Goal: Task Accomplishment & Management: Complete application form

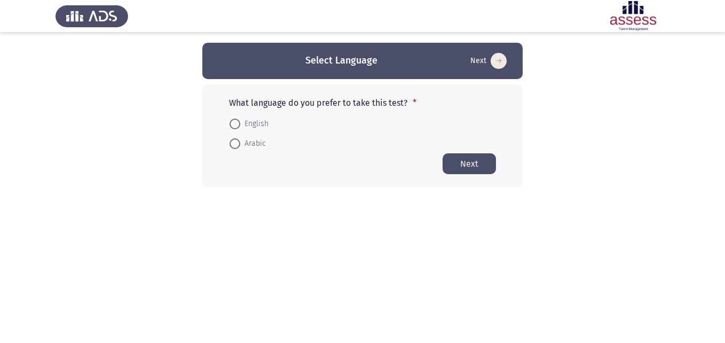
click at [233, 116] on mat-radio-button "English" at bounding box center [249, 123] width 53 height 20
click at [236, 125] on span at bounding box center [235, 124] width 11 height 11
click at [236, 125] on input "English" at bounding box center [235, 124] width 11 height 11
radio input "true"
click at [469, 160] on button "Next" at bounding box center [469, 163] width 53 height 21
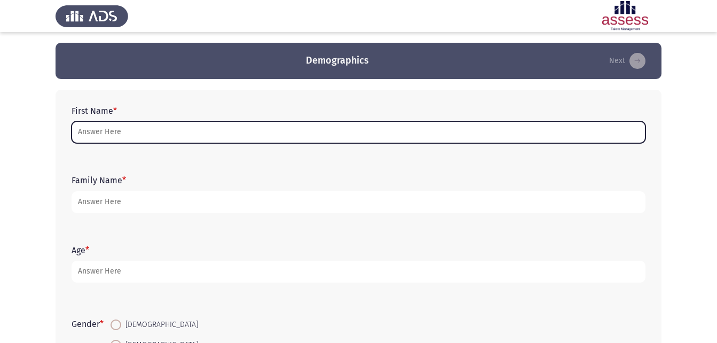
click at [269, 132] on input "First Name *" at bounding box center [359, 132] width 574 height 22
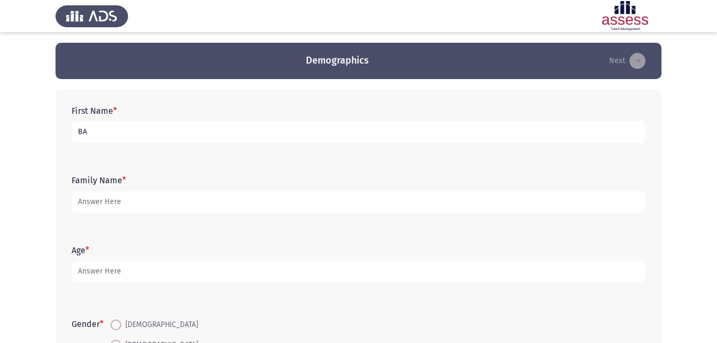
type input "B"
type input "باسل [PERSON_NAME]"
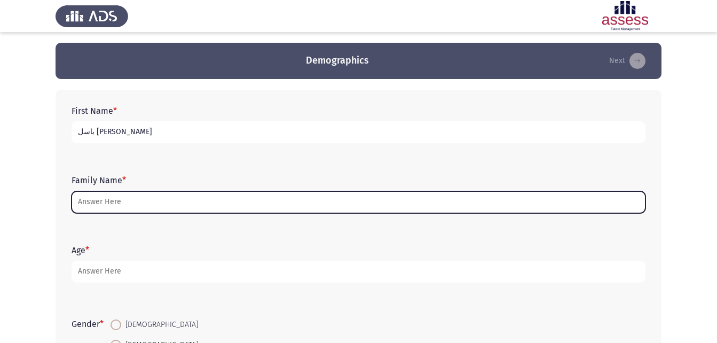
click at [229, 197] on input "Family Name *" at bounding box center [359, 202] width 574 height 22
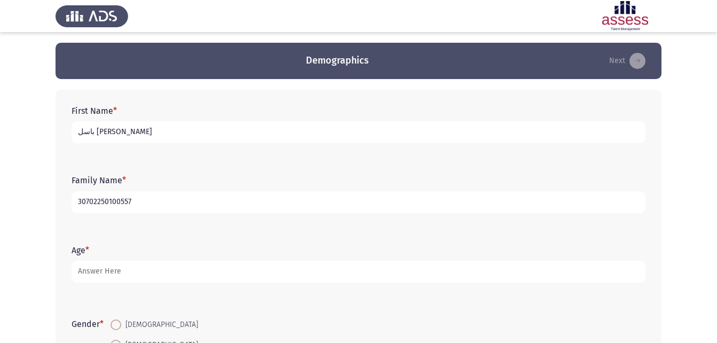
type input "30702250100557"
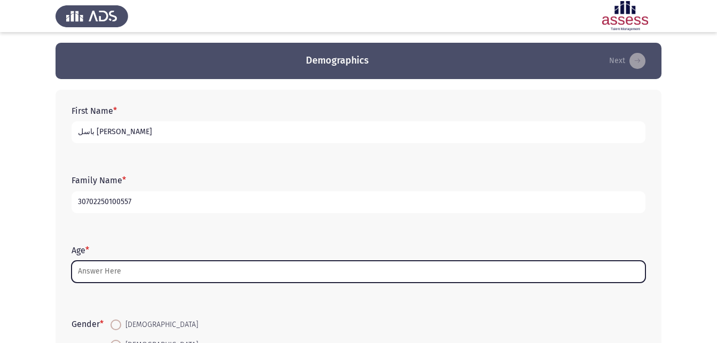
click at [153, 276] on input "Age *" at bounding box center [359, 272] width 574 height 22
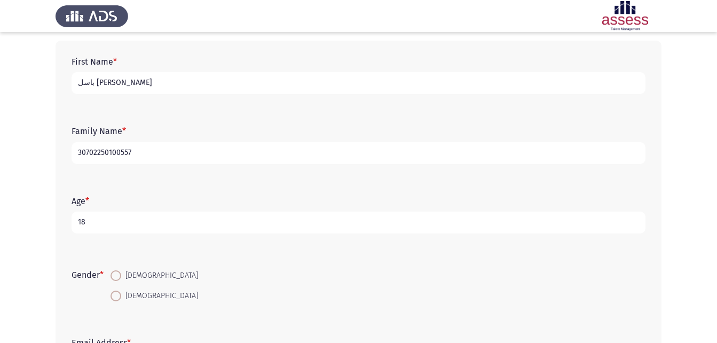
scroll to position [107, 0]
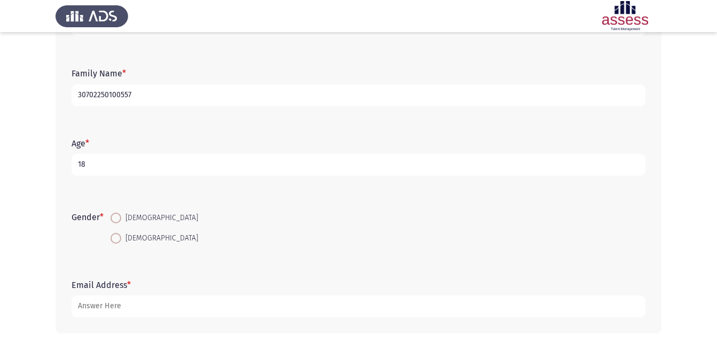
type input "18"
click at [115, 215] on span at bounding box center [116, 218] width 11 height 11
click at [115, 215] on input "[DEMOGRAPHIC_DATA]" at bounding box center [116, 218] width 11 height 11
radio input "true"
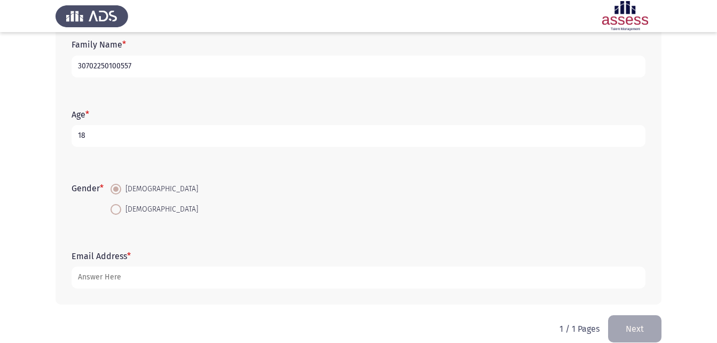
scroll to position [151, 0]
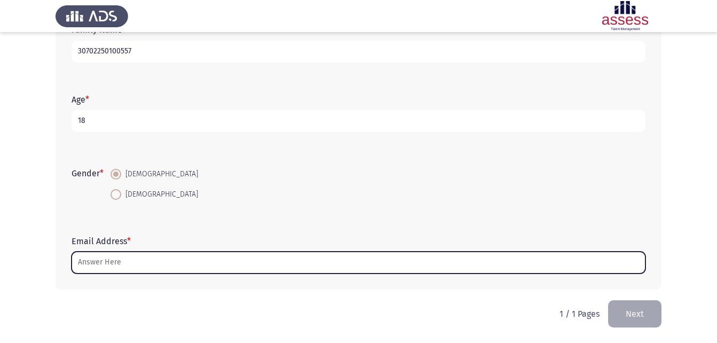
click at [186, 261] on input "Email Address *" at bounding box center [359, 263] width 574 height 22
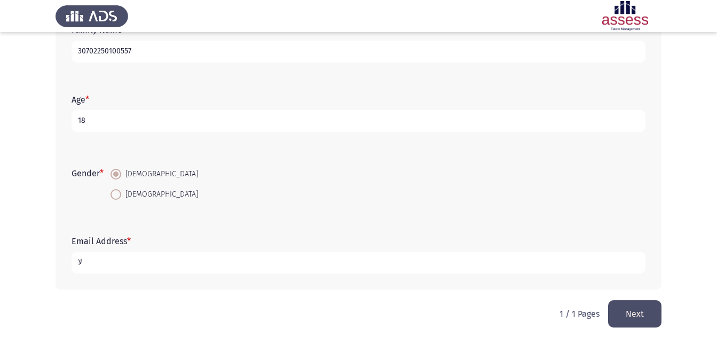
type input "ل"
type input "[VEHICLE_IDENTIFICATION_NUMBER]"
click at [293, 250] on form "Email Address * [VEHICLE_IDENTIFICATION_NUMBER]" at bounding box center [359, 254] width 574 height 37
click at [296, 270] on input "[VEHICLE_IDENTIFICATION_NUMBER]" at bounding box center [359, 263] width 574 height 22
type input "[VEHICLE_IDENTIFICATION_NUMBER][EMAIL_ADDRESS][DOMAIN_NAME]"
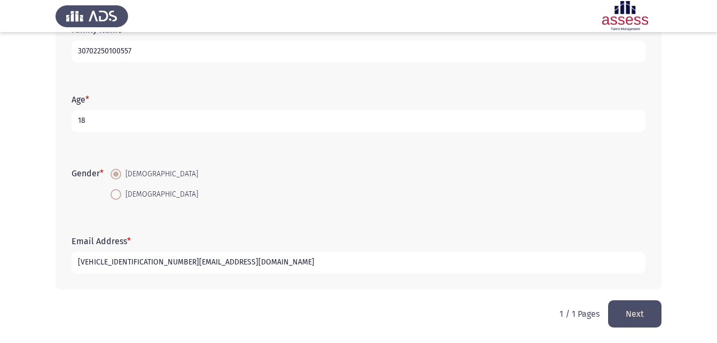
click at [632, 307] on button "Next" at bounding box center [634, 313] width 53 height 27
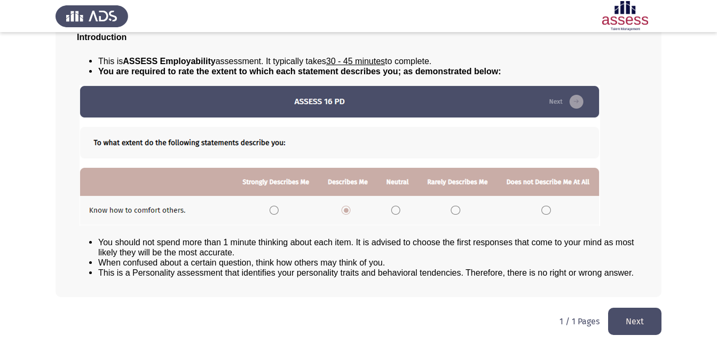
scroll to position [82, 0]
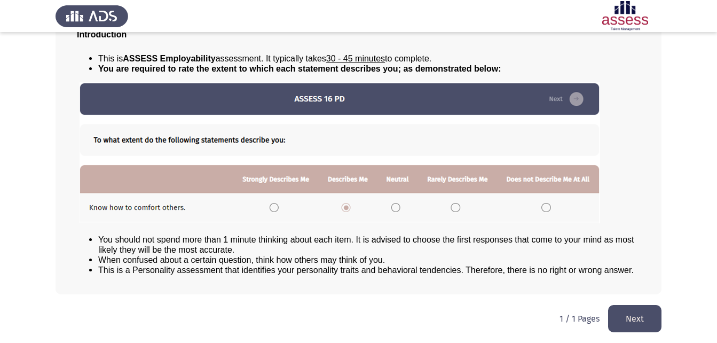
click at [647, 321] on button "Next" at bounding box center [634, 318] width 53 height 27
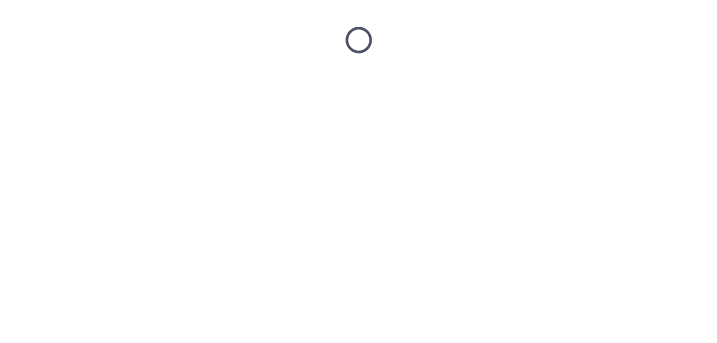
scroll to position [0, 0]
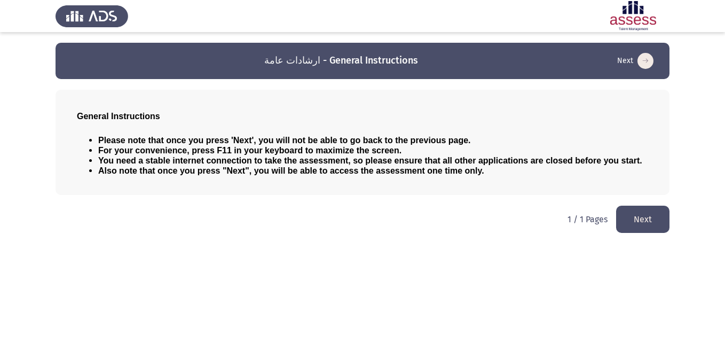
click at [625, 216] on button "Next" at bounding box center [642, 219] width 53 height 27
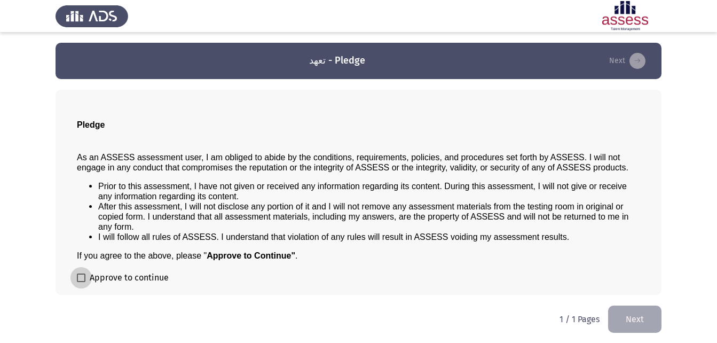
click at [81, 273] on label "Approve to continue" at bounding box center [123, 277] width 92 height 13
click at [81, 282] on input "Approve to continue" at bounding box center [81, 282] width 1 height 1
checkbox input "true"
click at [637, 324] on button "Next" at bounding box center [634, 318] width 53 height 27
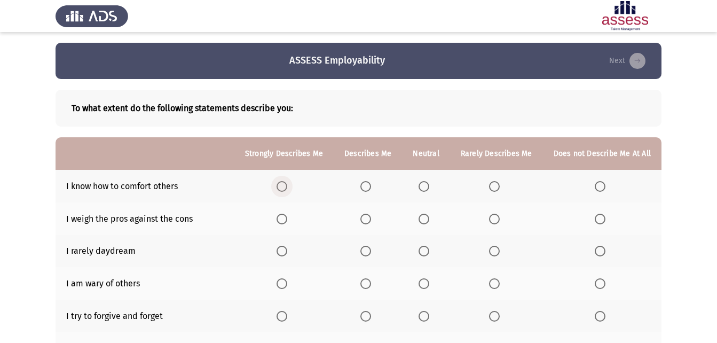
click at [287, 184] on span "Select an option" at bounding box center [282, 186] width 11 height 11
click at [287, 184] on input "Select an option" at bounding box center [282, 186] width 11 height 11
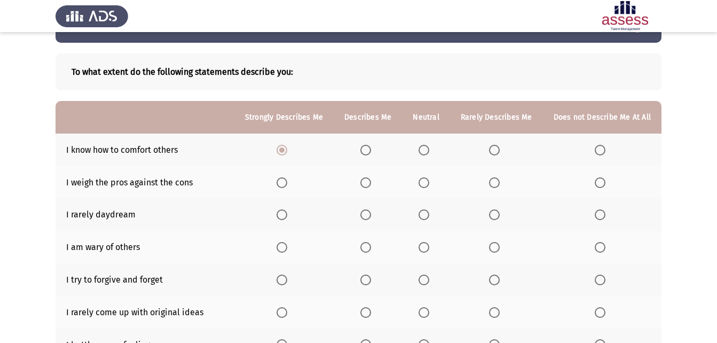
scroll to position [53, 0]
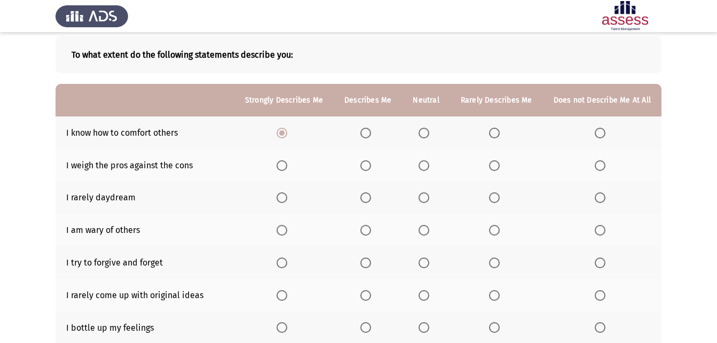
click at [366, 164] on span "Select an option" at bounding box center [365, 165] width 11 height 11
click at [366, 164] on input "Select an option" at bounding box center [365, 165] width 11 height 11
click at [429, 200] on span "Select an option" at bounding box center [424, 197] width 11 height 11
click at [429, 200] on input "Select an option" at bounding box center [424, 197] width 11 height 11
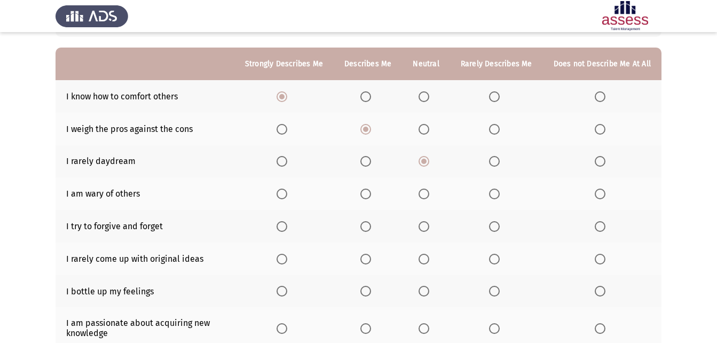
scroll to position [107, 0]
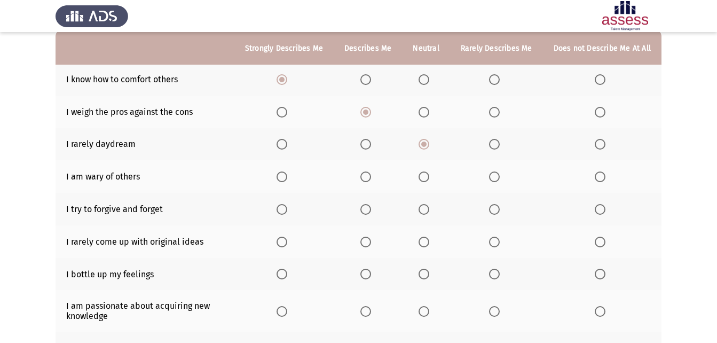
click at [368, 177] on span "Select an option" at bounding box center [365, 176] width 11 height 11
click at [368, 177] on input "Select an option" at bounding box center [365, 176] width 11 height 11
click at [371, 211] on span "Select an option" at bounding box center [365, 209] width 11 height 11
click at [371, 211] on input "Select an option" at bounding box center [365, 209] width 11 height 11
click at [371, 244] on span "Select an option" at bounding box center [365, 242] width 11 height 11
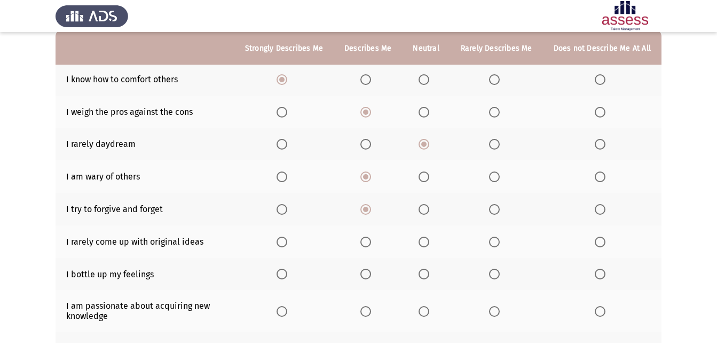
click at [371, 244] on input "Select an option" at bounding box center [365, 242] width 11 height 11
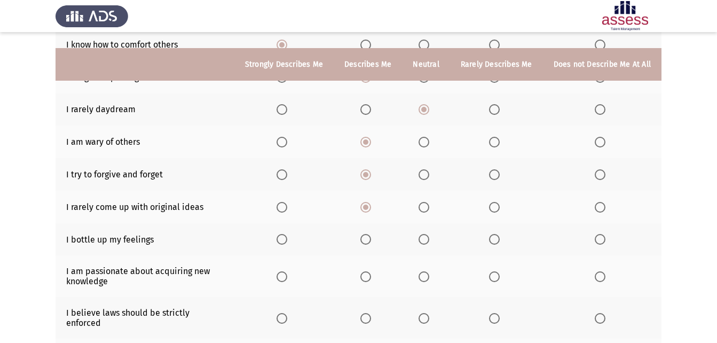
scroll to position [160, 0]
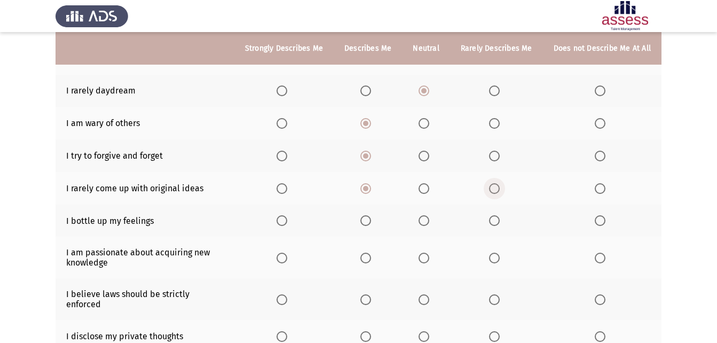
click at [499, 189] on span "Select an option" at bounding box center [494, 188] width 11 height 11
click at [499, 189] on input "Select an option" at bounding box center [494, 188] width 11 height 11
click at [422, 187] on span "Select an option" at bounding box center [424, 188] width 11 height 11
click at [422, 187] on input "Select an option" at bounding box center [424, 188] width 11 height 11
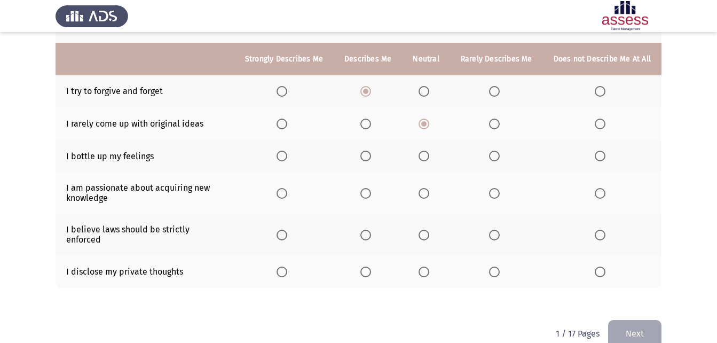
scroll to position [236, 0]
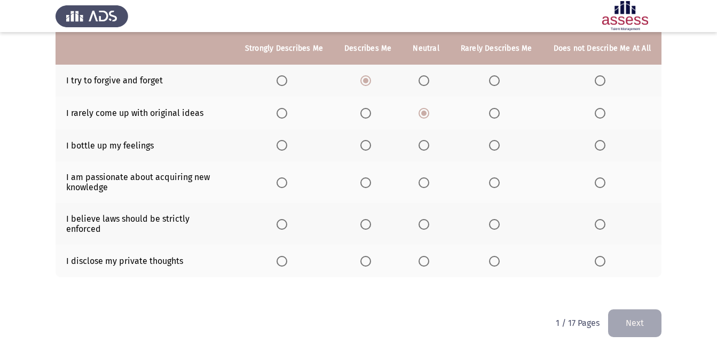
click at [366, 144] on span "Select an option" at bounding box center [365, 145] width 11 height 11
click at [366, 144] on input "Select an option" at bounding box center [365, 145] width 11 height 11
click at [292, 185] on label "Select an option" at bounding box center [284, 182] width 15 height 11
click at [287, 185] on input "Select an option" at bounding box center [282, 182] width 11 height 11
click at [287, 219] on span "Select an option" at bounding box center [282, 224] width 11 height 11
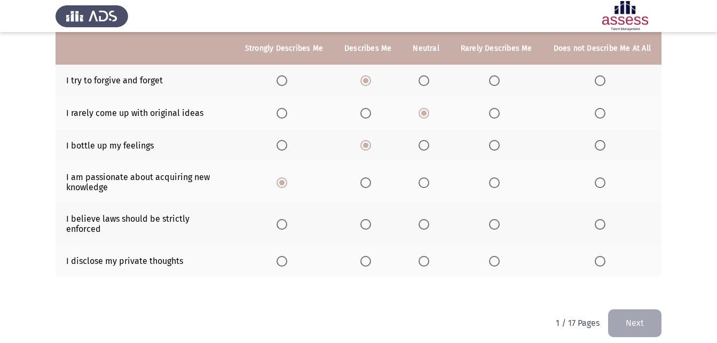
click at [287, 219] on input "Select an option" at bounding box center [282, 224] width 11 height 11
click at [423, 256] on span "Select an option" at bounding box center [424, 261] width 11 height 11
click at [423, 256] on input "Select an option" at bounding box center [424, 261] width 11 height 11
click at [653, 314] on button "Next" at bounding box center [634, 322] width 53 height 27
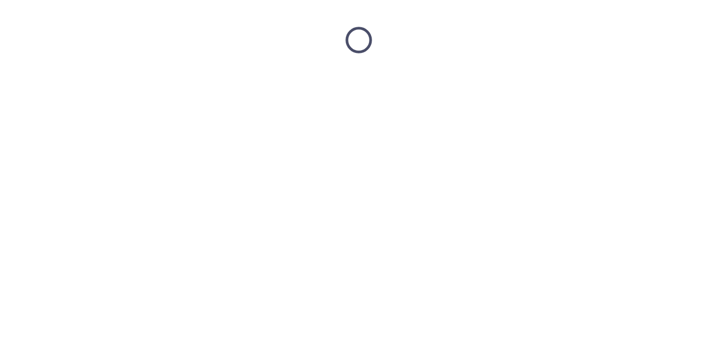
scroll to position [0, 0]
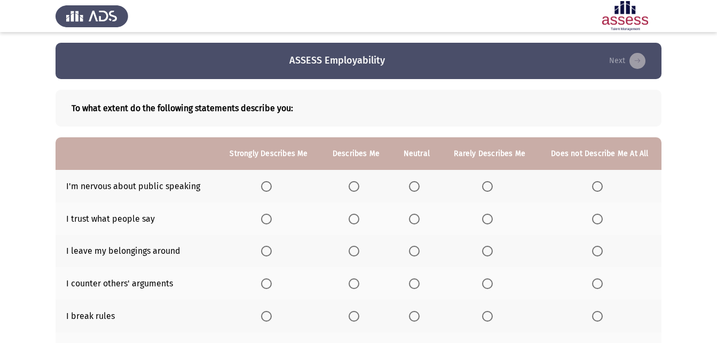
click at [596, 184] on span "Select an option" at bounding box center [597, 186] width 11 height 11
click at [596, 184] on input "Select an option" at bounding box center [597, 186] width 11 height 11
click at [361, 219] on label "Select an option" at bounding box center [356, 219] width 15 height 11
click at [359, 219] on input "Select an option" at bounding box center [354, 219] width 11 height 11
click at [420, 249] on span "Select an option" at bounding box center [414, 251] width 11 height 11
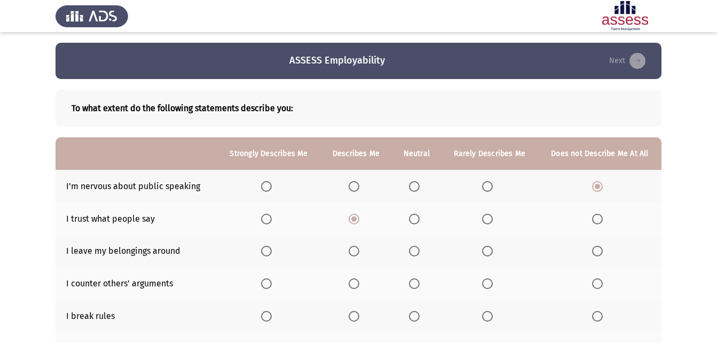
click at [420, 249] on input "Select an option" at bounding box center [414, 251] width 11 height 11
click at [485, 282] on span "Select an option" at bounding box center [487, 283] width 11 height 11
click at [485, 282] on input "Select an option" at bounding box center [487, 283] width 11 height 11
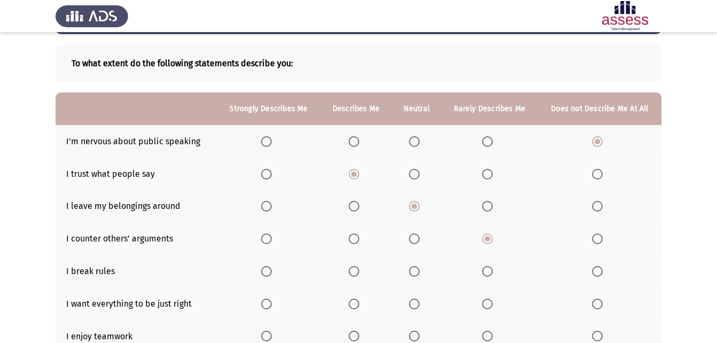
scroll to position [107, 0]
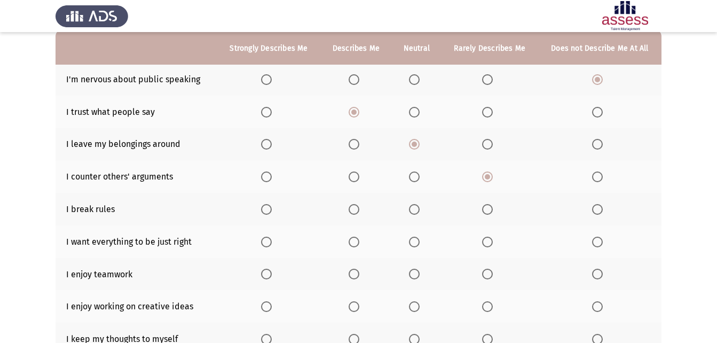
click at [601, 209] on span "Select an option" at bounding box center [597, 209] width 11 height 11
click at [601, 209] on input "Select an option" at bounding box center [597, 209] width 11 height 11
click at [265, 241] on span "Select an option" at bounding box center [266, 242] width 11 height 11
click at [265, 241] on input "Select an option" at bounding box center [266, 242] width 11 height 11
click at [268, 276] on span "Select an option" at bounding box center [266, 274] width 11 height 11
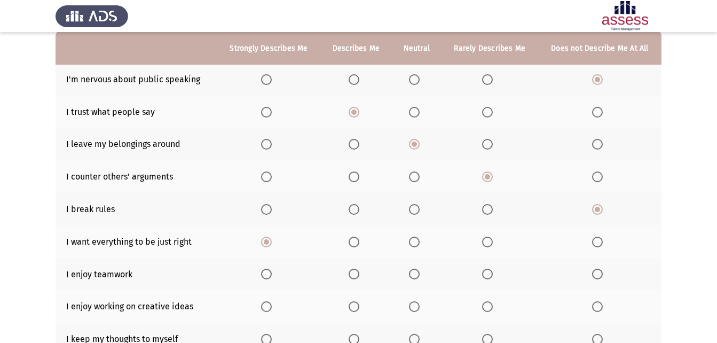
click at [268, 276] on input "Select an option" at bounding box center [266, 274] width 11 height 11
click at [268, 308] on span "Select an option" at bounding box center [266, 306] width 11 height 11
click at [268, 308] on input "Select an option" at bounding box center [266, 306] width 11 height 11
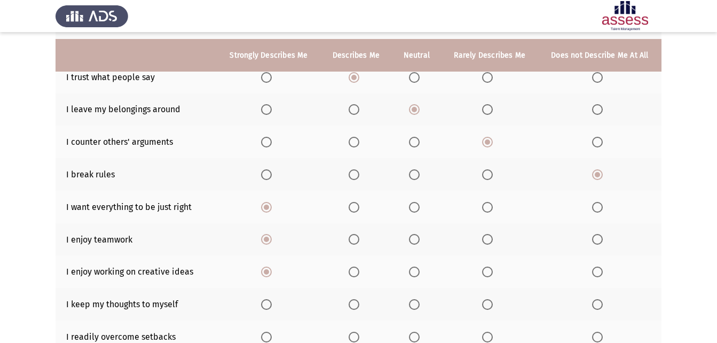
scroll to position [160, 0]
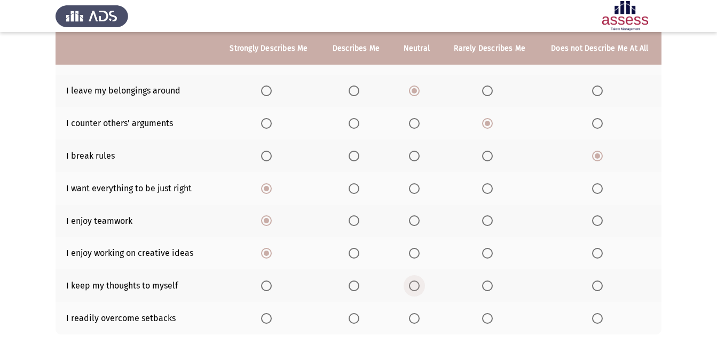
click at [414, 282] on span "Select an option" at bounding box center [414, 285] width 11 height 11
click at [414, 282] on input "Select an option" at bounding box center [414, 285] width 11 height 11
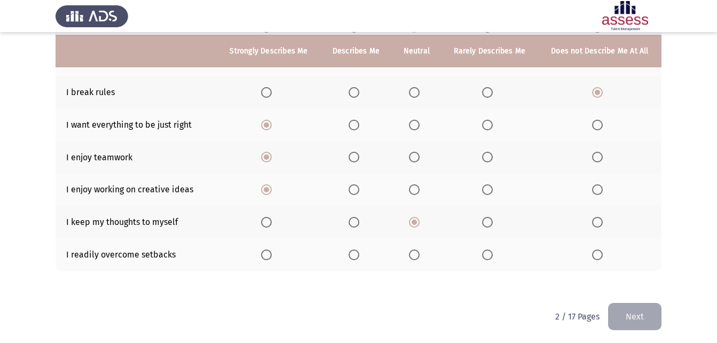
scroll to position [226, 0]
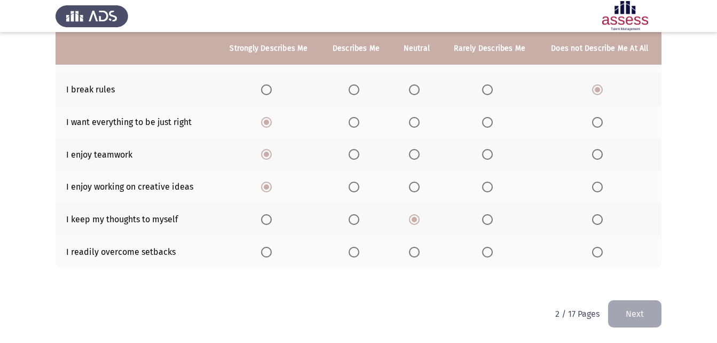
click at [416, 255] on span "Select an option" at bounding box center [414, 252] width 11 height 11
click at [416, 255] on input "Select an option" at bounding box center [414, 252] width 11 height 11
click at [644, 308] on button "Next" at bounding box center [634, 313] width 53 height 27
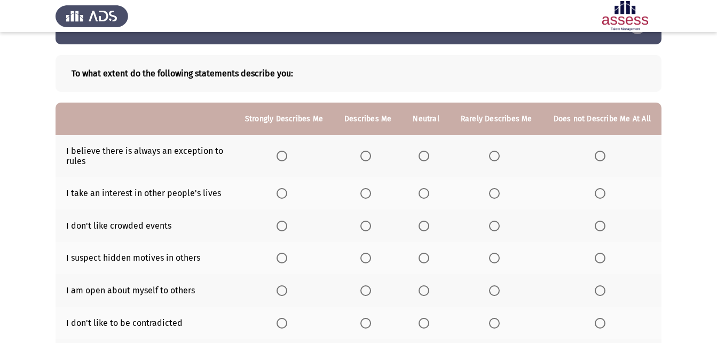
scroll to position [53, 0]
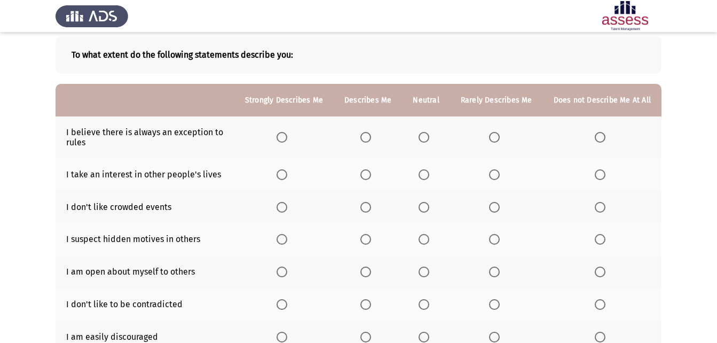
click at [429, 135] on span "Select an option" at bounding box center [424, 137] width 11 height 11
click at [429, 135] on input "Select an option" at bounding box center [424, 137] width 11 height 11
click at [496, 173] on span "Select an option" at bounding box center [494, 174] width 11 height 11
click at [496, 173] on input "Select an option" at bounding box center [494, 174] width 11 height 11
click at [366, 207] on span "Select an option" at bounding box center [366, 207] width 0 height 0
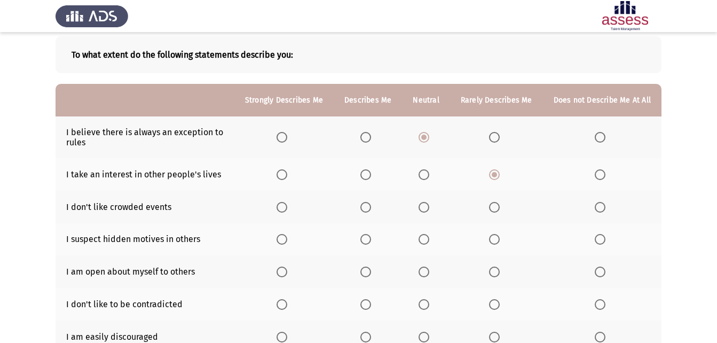
click at [370, 207] on input "Select an option" at bounding box center [365, 207] width 11 height 11
click at [427, 206] on span "Select an option" at bounding box center [424, 207] width 11 height 11
click at [427, 206] on input "Select an option" at bounding box center [424, 207] width 11 height 11
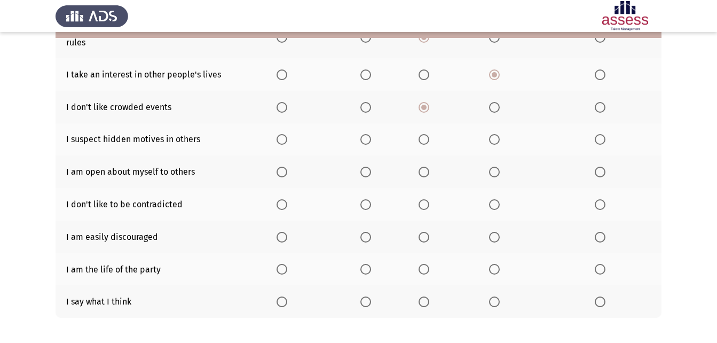
scroll to position [160, 0]
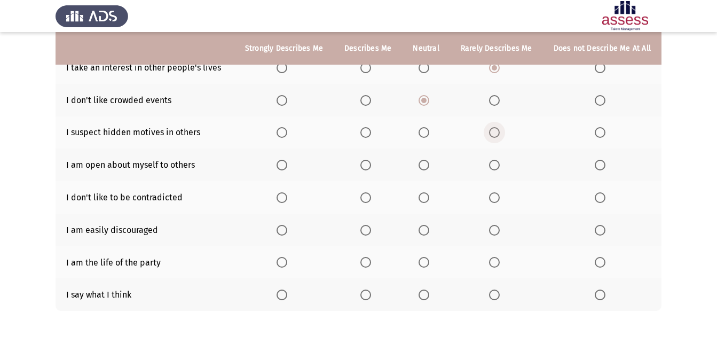
click at [499, 134] on span "Select an option" at bounding box center [494, 132] width 11 height 11
click at [499, 134] on input "Select an option" at bounding box center [494, 132] width 11 height 11
click at [426, 164] on span "Select an option" at bounding box center [424, 165] width 11 height 11
click at [426, 164] on input "Select an option" at bounding box center [424, 165] width 11 height 11
click at [424, 198] on span "Select an option" at bounding box center [424, 198] width 0 height 0
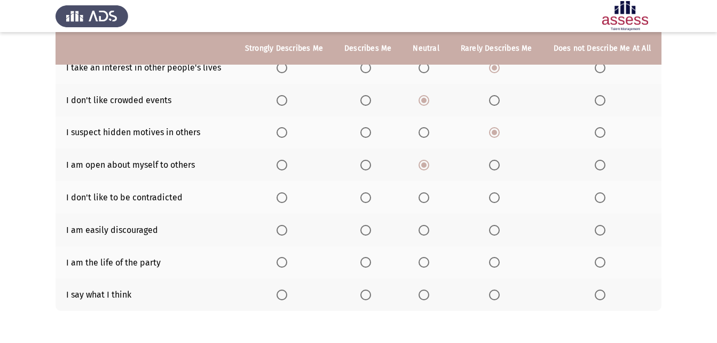
click at [427, 198] on input "Select an option" at bounding box center [424, 197] width 11 height 11
click at [600, 235] on span "Select an option" at bounding box center [600, 230] width 11 height 11
click at [600, 235] on input "Select an option" at bounding box center [600, 230] width 11 height 11
drag, startPoint x: 389, startPoint y: 237, endPoint x: 334, endPoint y: 257, distance: 58.8
click at [423, 260] on span "Select an option" at bounding box center [424, 262] width 11 height 11
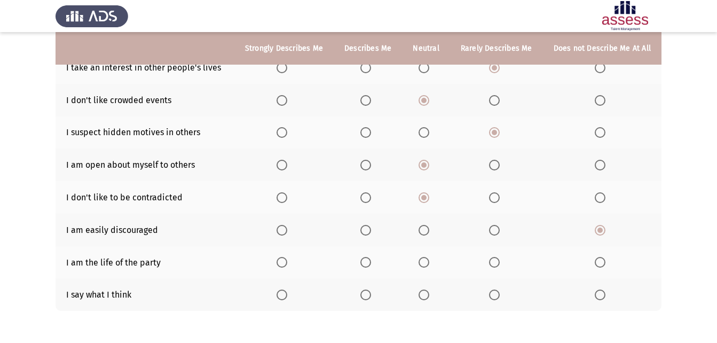
click at [423, 260] on input "Select an option" at bounding box center [424, 262] width 11 height 11
click at [365, 294] on span "Select an option" at bounding box center [365, 294] width 11 height 11
click at [365, 294] on input "Select an option" at bounding box center [365, 294] width 11 height 11
click at [492, 264] on span "Select an option" at bounding box center [494, 262] width 11 height 11
click at [492, 264] on input "Select an option" at bounding box center [494, 262] width 11 height 11
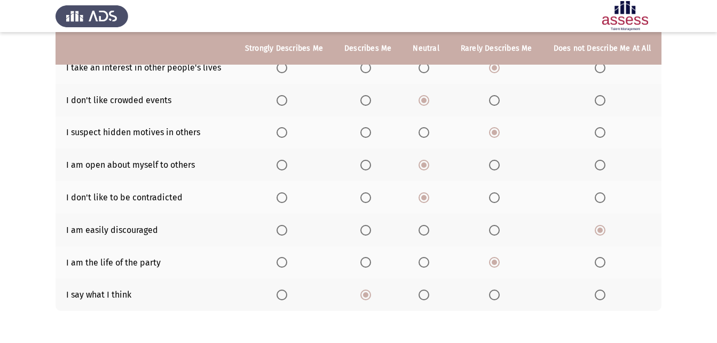
click at [429, 293] on span "Select an option" at bounding box center [424, 294] width 11 height 11
click at [429, 293] on input "Select an option" at bounding box center [424, 294] width 11 height 11
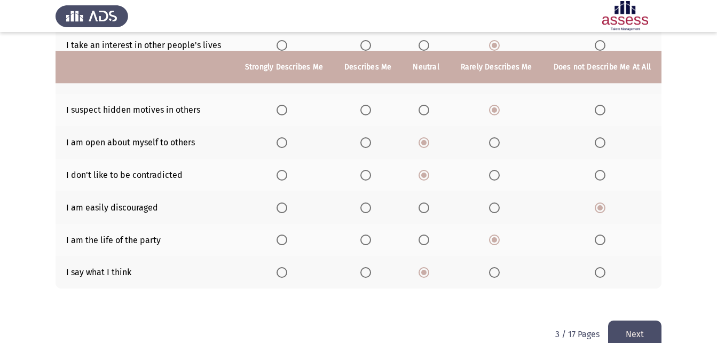
scroll to position [203, 0]
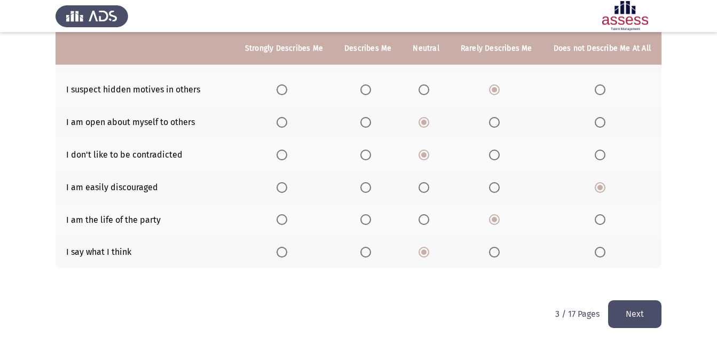
click at [645, 320] on button "Next" at bounding box center [634, 313] width 53 height 27
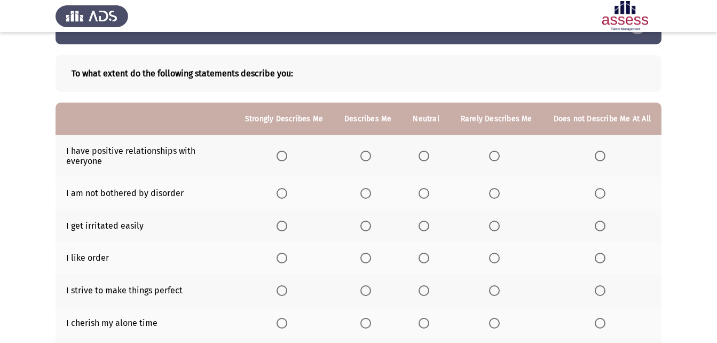
scroll to position [53, 0]
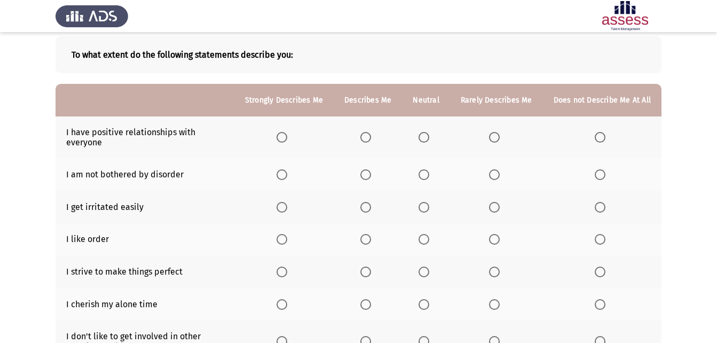
click at [287, 136] on span "Select an option" at bounding box center [282, 137] width 11 height 11
click at [287, 136] on input "Select an option" at bounding box center [282, 137] width 11 height 11
click at [425, 169] on span "Select an option" at bounding box center [424, 174] width 11 height 11
click at [425, 169] on input "Select an option" at bounding box center [424, 174] width 11 height 11
click at [422, 205] on span "Select an option" at bounding box center [424, 207] width 11 height 11
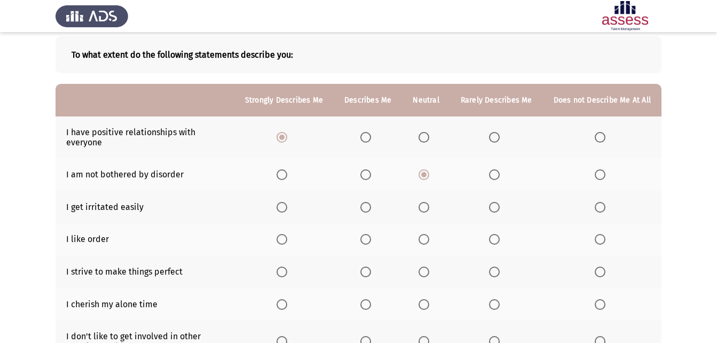
click at [422, 205] on input "Select an option" at bounding box center [424, 207] width 11 height 11
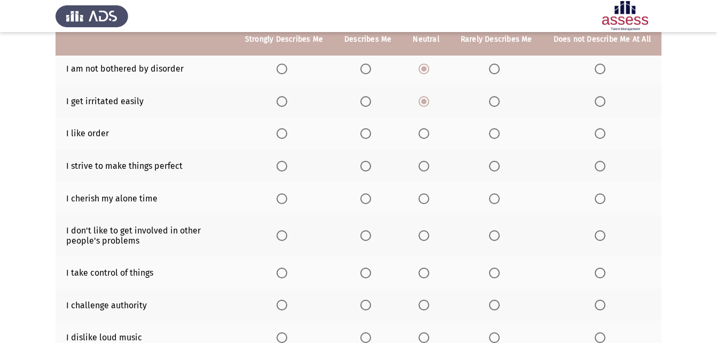
scroll to position [160, 0]
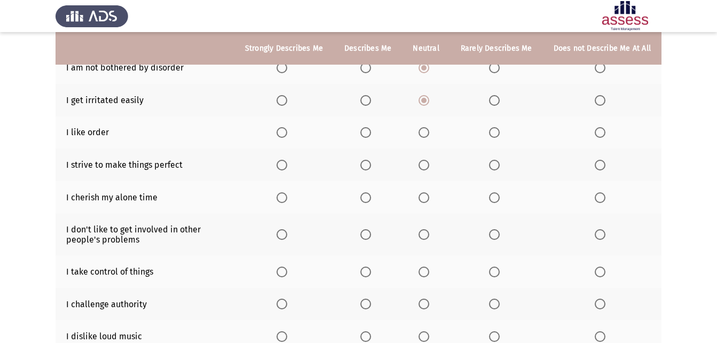
click at [423, 130] on span "Select an option" at bounding box center [424, 132] width 11 height 11
click at [423, 130] on input "Select an option" at bounding box center [424, 132] width 11 height 11
click at [366, 164] on span "Select an option" at bounding box center [365, 165] width 11 height 11
click at [366, 164] on input "Select an option" at bounding box center [365, 165] width 11 height 11
click at [426, 199] on span "Select an option" at bounding box center [424, 197] width 11 height 11
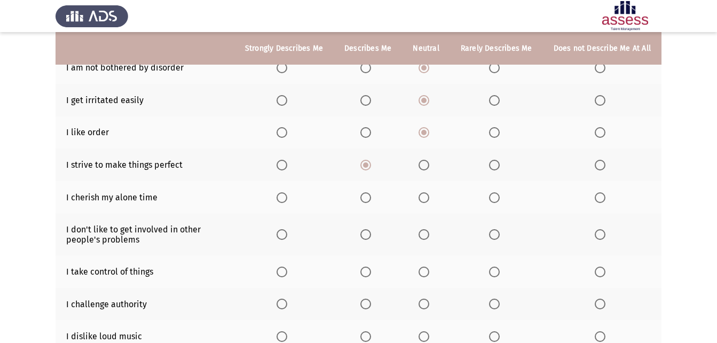
click at [426, 199] on input "Select an option" at bounding box center [424, 197] width 11 height 11
click at [498, 236] on span "Select an option" at bounding box center [494, 234] width 11 height 11
click at [498, 236] on input "Select an option" at bounding box center [494, 234] width 11 height 11
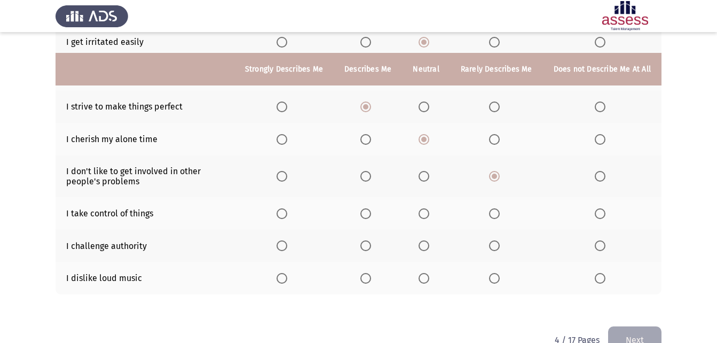
scroll to position [245, 0]
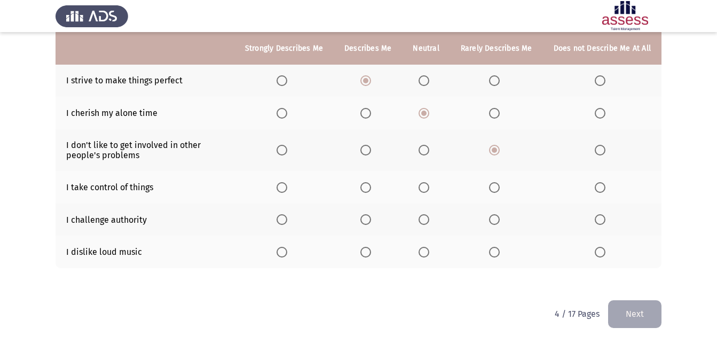
click at [375, 188] on label "Select an option" at bounding box center [367, 187] width 15 height 11
click at [371, 188] on input "Select an option" at bounding box center [365, 187] width 11 height 11
click at [429, 222] on span "Select an option" at bounding box center [424, 219] width 11 height 11
click at [429, 222] on input "Select an option" at bounding box center [424, 219] width 11 height 11
click at [496, 219] on span "Select an option" at bounding box center [494, 219] width 11 height 11
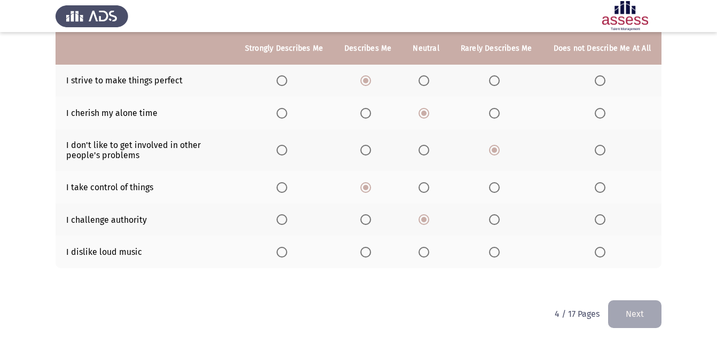
click at [496, 219] on input "Select an option" at bounding box center [494, 219] width 11 height 11
click at [498, 252] on span "Select an option" at bounding box center [494, 252] width 11 height 11
click at [498, 252] on input "Select an option" at bounding box center [494, 252] width 11 height 11
click at [429, 250] on span "Select an option" at bounding box center [424, 252] width 11 height 11
click at [429, 250] on input "Select an option" at bounding box center [424, 252] width 11 height 11
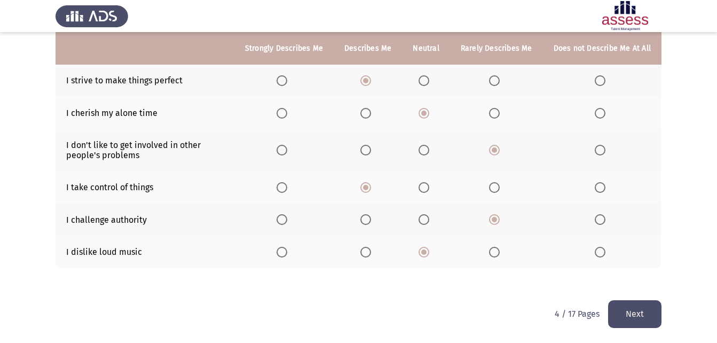
click at [645, 305] on button "Next" at bounding box center [634, 313] width 53 height 27
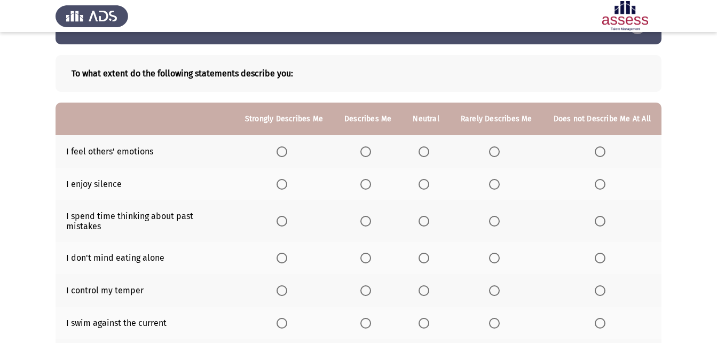
scroll to position [53, 0]
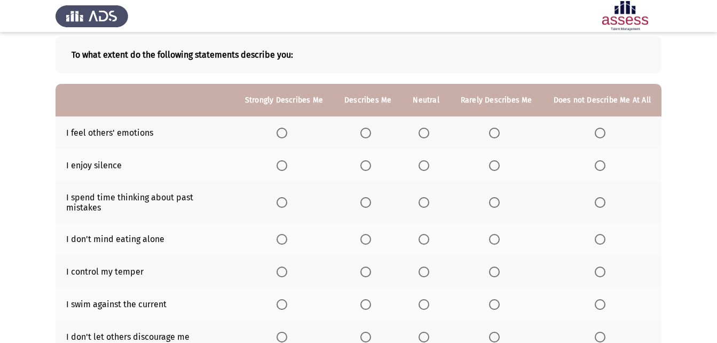
click at [370, 137] on span "Select an option" at bounding box center [365, 133] width 11 height 11
click at [370, 137] on input "Select an option" at bounding box center [365, 133] width 11 height 11
click at [422, 165] on span "Select an option" at bounding box center [424, 165] width 11 height 11
click at [422, 165] on input "Select an option" at bounding box center [424, 165] width 11 height 11
click at [491, 197] on span "Select an option" at bounding box center [494, 202] width 11 height 11
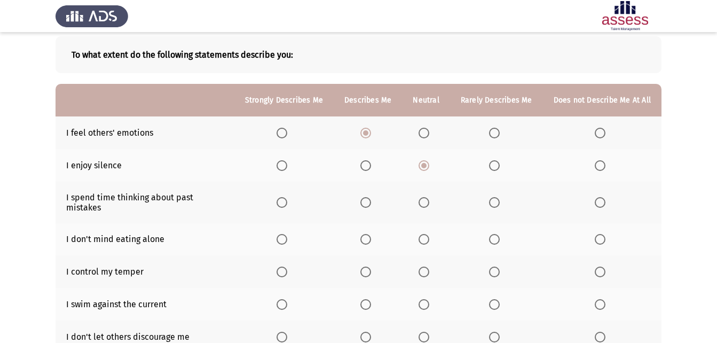
click at [491, 197] on input "Select an option" at bounding box center [494, 202] width 11 height 11
click at [279, 231] on th at bounding box center [283, 239] width 99 height 33
click at [287, 234] on span "Select an option" at bounding box center [282, 239] width 11 height 11
click at [287, 234] on input "Select an option" at bounding box center [282, 239] width 11 height 11
click at [426, 266] on span "Select an option" at bounding box center [424, 271] width 11 height 11
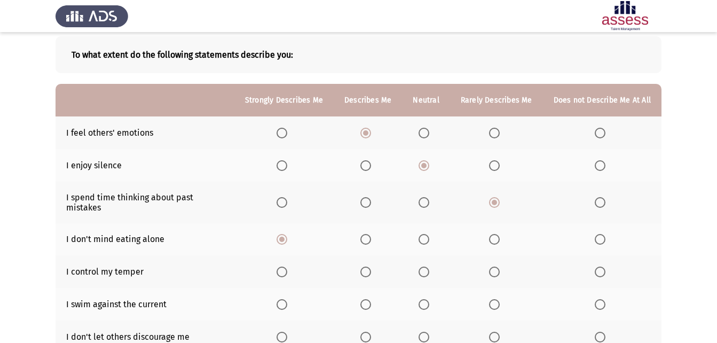
click at [426, 266] on input "Select an option" at bounding box center [424, 271] width 11 height 11
click at [495, 304] on span "Select an option" at bounding box center [495, 304] width 0 height 0
click at [496, 299] on input "Select an option" at bounding box center [494, 304] width 11 height 11
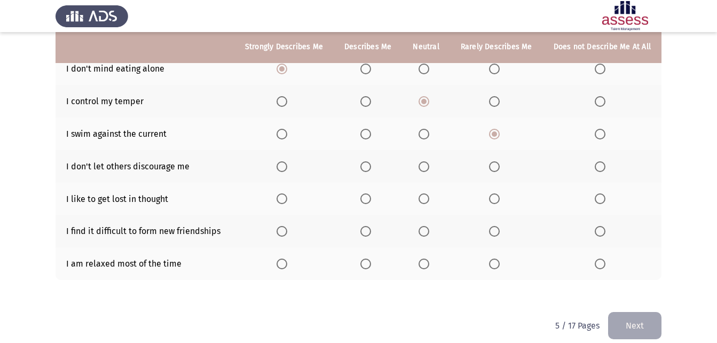
scroll to position [226, 0]
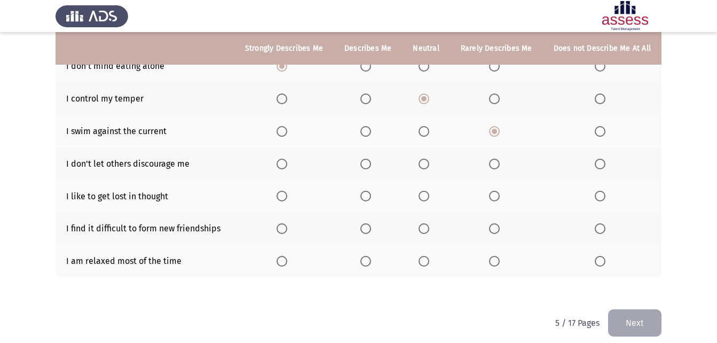
click at [287, 159] on span "Select an option" at bounding box center [282, 164] width 11 height 11
click at [287, 159] on input "Select an option" at bounding box center [282, 164] width 11 height 11
click at [601, 191] on span "Select an option" at bounding box center [600, 196] width 11 height 11
click at [601, 191] on input "Select an option" at bounding box center [600, 196] width 11 height 11
click at [601, 223] on span "Select an option" at bounding box center [600, 228] width 11 height 11
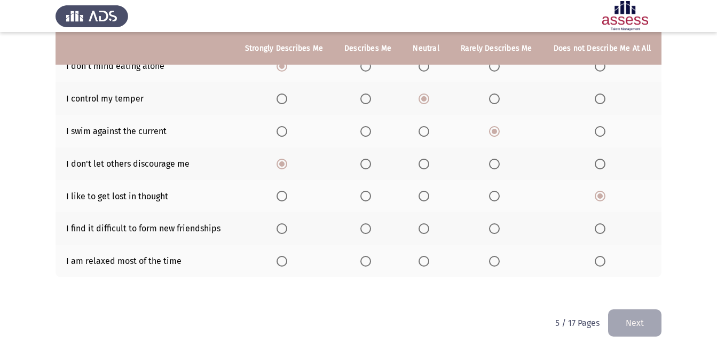
click at [601, 223] on input "Select an option" at bounding box center [600, 228] width 11 height 11
click at [279, 254] on th at bounding box center [283, 261] width 99 height 33
click at [371, 256] on span "Select an option" at bounding box center [365, 261] width 11 height 11
click at [371, 256] on input "Select an option" at bounding box center [365, 261] width 11 height 11
click at [622, 309] on button "Next" at bounding box center [634, 322] width 53 height 27
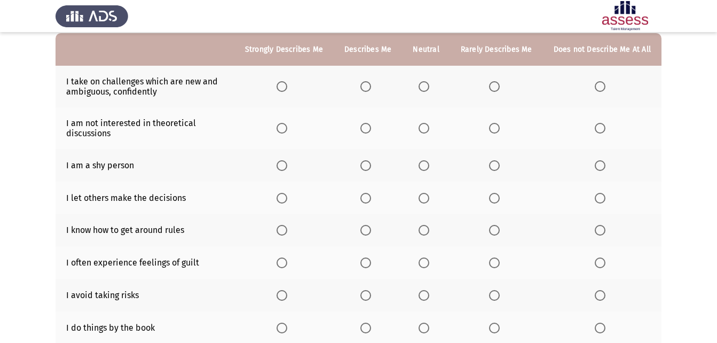
scroll to position [107, 0]
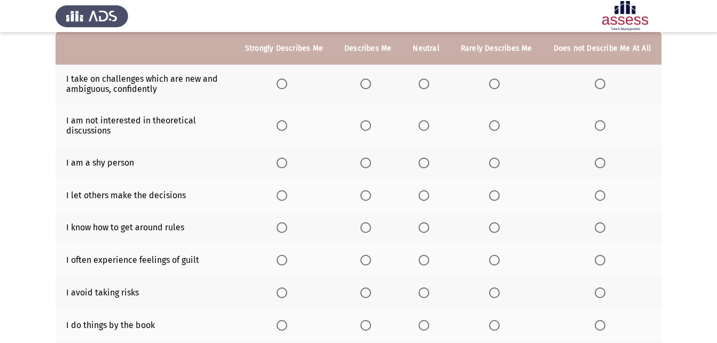
click at [366, 81] on span "Select an option" at bounding box center [365, 84] width 11 height 11
click at [366, 81] on input "Select an option" at bounding box center [365, 84] width 11 height 11
click at [498, 125] on span "Select an option" at bounding box center [494, 125] width 11 height 11
click at [498, 125] on input "Select an option" at bounding box center [494, 125] width 11 height 11
click at [493, 158] on span "Select an option" at bounding box center [494, 163] width 11 height 11
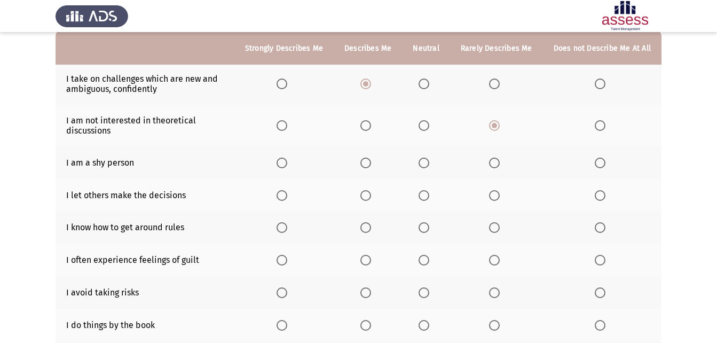
click at [493, 158] on input "Select an option" at bounding box center [494, 163] width 11 height 11
click at [491, 194] on span "Select an option" at bounding box center [494, 195] width 11 height 11
click at [491, 194] on input "Select an option" at bounding box center [494, 195] width 11 height 11
click at [493, 223] on span "Select an option" at bounding box center [494, 227] width 11 height 11
click at [493, 223] on input "Select an option" at bounding box center [494, 227] width 11 height 11
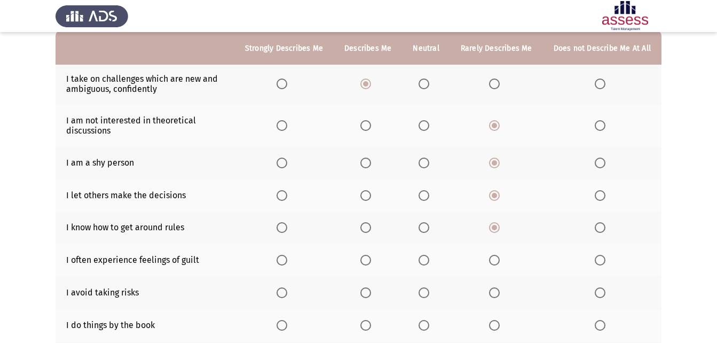
click at [490, 260] on th at bounding box center [496, 260] width 93 height 33
click at [492, 260] on span "Select an option" at bounding box center [494, 260] width 11 height 11
click at [492, 260] on input "Select an option" at bounding box center [494, 260] width 11 height 11
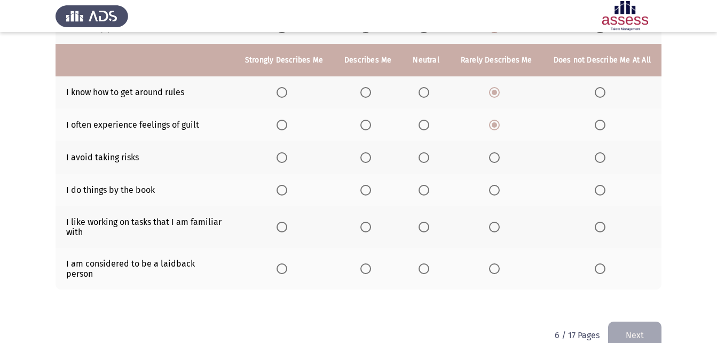
scroll to position [254, 0]
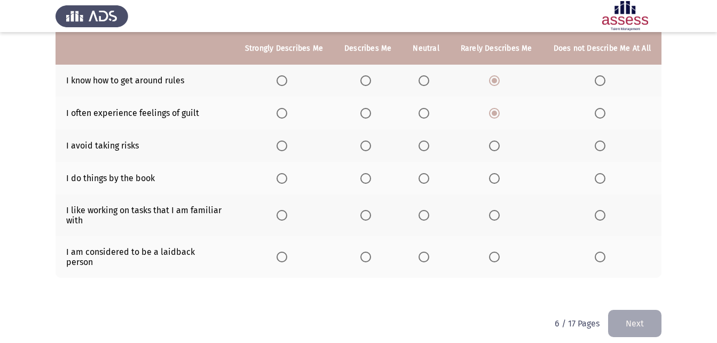
click at [497, 145] on span "Select an option" at bounding box center [494, 145] width 11 height 11
click at [497, 145] on input "Select an option" at bounding box center [494, 145] width 11 height 11
click at [428, 175] on span "Select an option" at bounding box center [424, 178] width 11 height 11
click at [428, 175] on input "Select an option" at bounding box center [424, 178] width 11 height 11
click at [367, 214] on span "Select an option" at bounding box center [365, 215] width 11 height 11
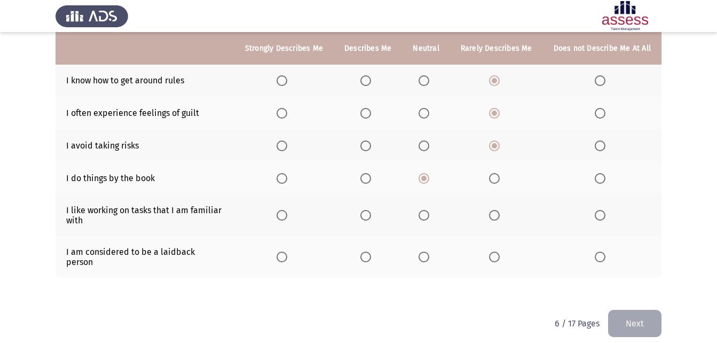
click at [367, 214] on input "Select an option" at bounding box center [365, 215] width 11 height 11
click at [424, 257] on span "Select an option" at bounding box center [424, 257] width 0 height 0
click at [427, 252] on input "Select an option" at bounding box center [424, 257] width 11 height 11
click at [638, 310] on button "Next" at bounding box center [634, 323] width 53 height 27
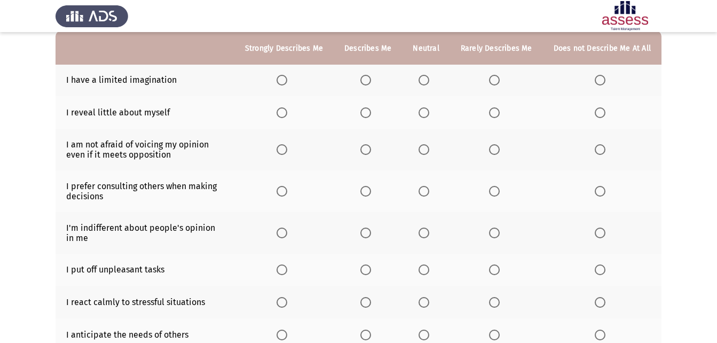
scroll to position [107, 0]
click at [609, 81] on label "Select an option" at bounding box center [602, 79] width 15 height 11
click at [606, 81] on input "Select an option" at bounding box center [600, 79] width 11 height 11
click at [500, 110] on span "Select an option" at bounding box center [494, 112] width 11 height 11
click at [500, 110] on input "Select an option" at bounding box center [494, 112] width 11 height 11
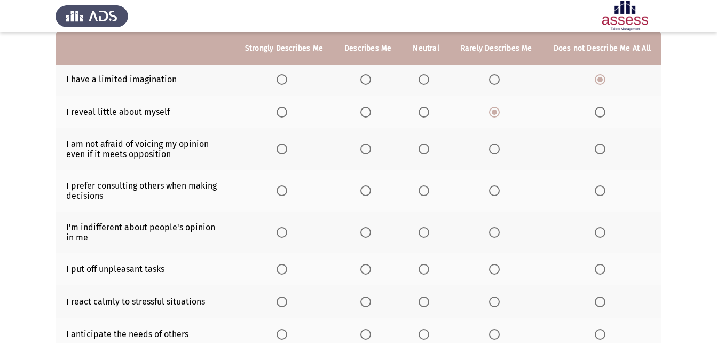
click at [371, 112] on span "Select an option" at bounding box center [365, 112] width 11 height 11
click at [371, 112] on input "Select an option" at bounding box center [365, 112] width 11 height 11
click at [493, 115] on span "Select an option" at bounding box center [494, 112] width 11 height 11
click at [493, 115] on input "Select an option" at bounding box center [494, 112] width 11 height 11
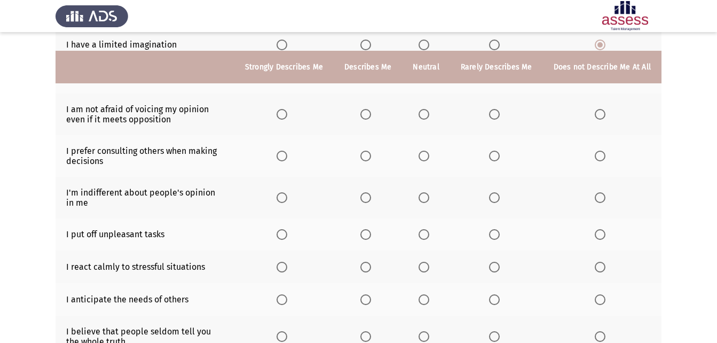
scroll to position [160, 0]
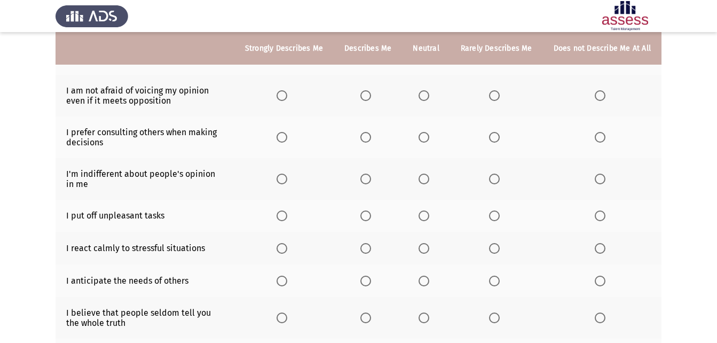
click at [429, 98] on span "Select an option" at bounding box center [424, 95] width 11 height 11
click at [429, 98] on input "Select an option" at bounding box center [424, 95] width 11 height 11
click at [371, 92] on span "Select an option" at bounding box center [365, 95] width 11 height 11
click at [371, 92] on input "Select an option" at bounding box center [365, 95] width 11 height 11
click at [281, 136] on span "Select an option" at bounding box center [282, 137] width 11 height 11
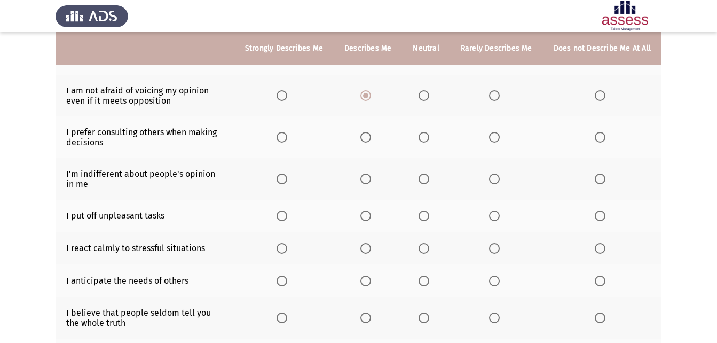
click at [281, 136] on input "Select an option" at bounding box center [282, 137] width 11 height 11
click at [493, 175] on span "Select an option" at bounding box center [494, 179] width 11 height 11
click at [493, 175] on input "Select an option" at bounding box center [494, 179] width 11 height 11
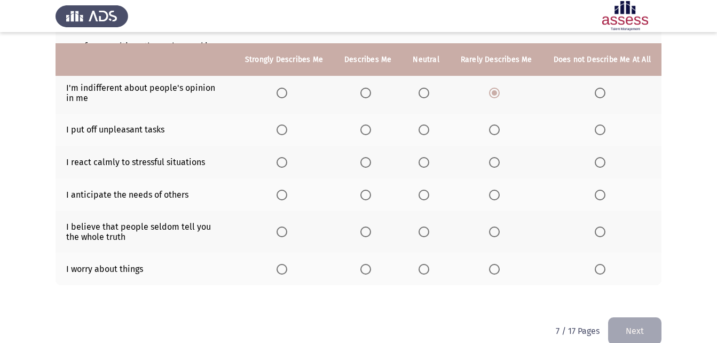
scroll to position [263, 0]
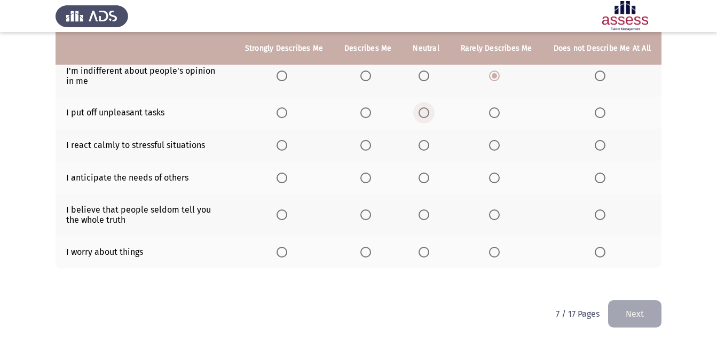
click at [427, 114] on span "Select an option" at bounding box center [424, 112] width 11 height 11
click at [427, 114] on input "Select an option" at bounding box center [424, 112] width 11 height 11
click at [282, 147] on span "Select an option" at bounding box center [282, 145] width 11 height 11
click at [282, 147] on input "Select an option" at bounding box center [282, 145] width 11 height 11
click at [599, 177] on span "Select an option" at bounding box center [600, 177] width 11 height 11
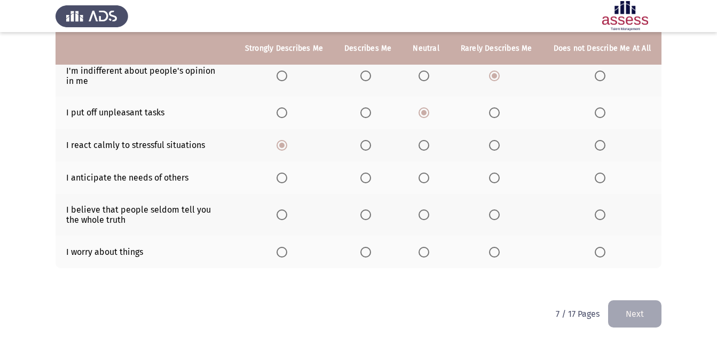
click at [599, 177] on input "Select an option" at bounding box center [600, 177] width 11 height 11
click at [434, 215] on label "Select an option" at bounding box center [426, 214] width 15 height 11
click at [429, 215] on input "Select an option" at bounding box center [424, 214] width 11 height 11
click at [371, 248] on span "Select an option" at bounding box center [365, 252] width 11 height 11
click at [371, 248] on input "Select an option" at bounding box center [365, 252] width 11 height 11
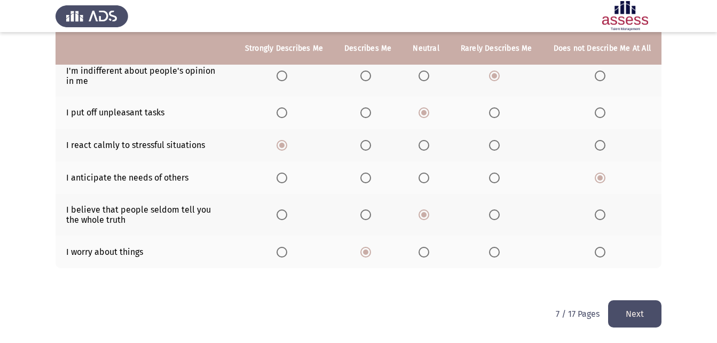
click at [638, 315] on button "Next" at bounding box center [634, 313] width 53 height 27
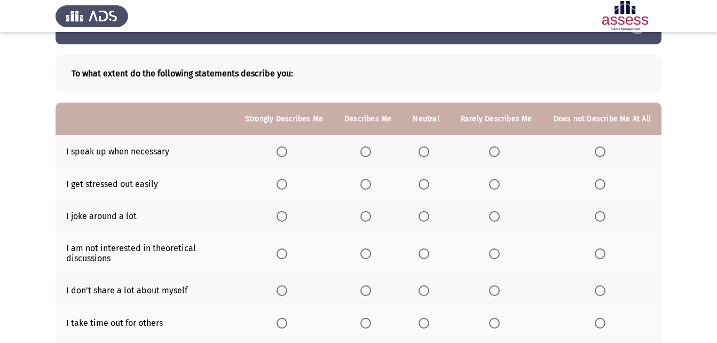
scroll to position [53, 0]
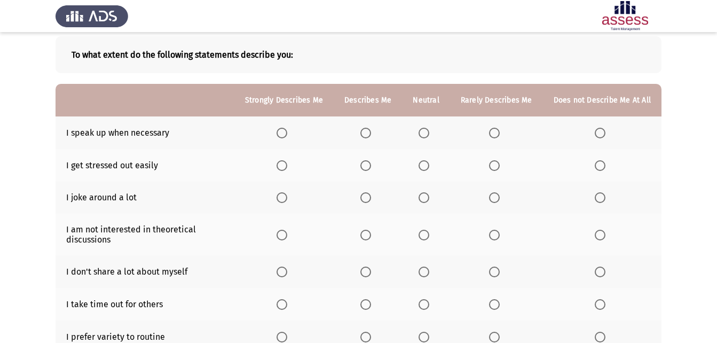
click at [371, 131] on span "Select an option" at bounding box center [365, 133] width 11 height 11
click at [371, 131] on input "Select an option" at bounding box center [365, 133] width 11 height 11
click at [605, 170] on span "Select an option" at bounding box center [600, 165] width 11 height 11
click at [605, 170] on input "Select an option" at bounding box center [600, 165] width 11 height 11
click at [367, 195] on span "Select an option" at bounding box center [365, 197] width 11 height 11
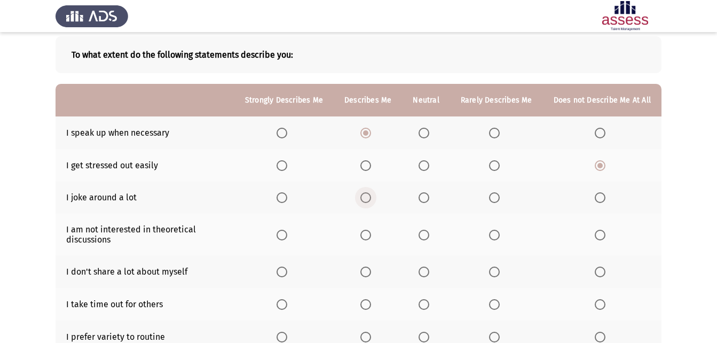
click at [367, 195] on input "Select an option" at bounding box center [365, 197] width 11 height 11
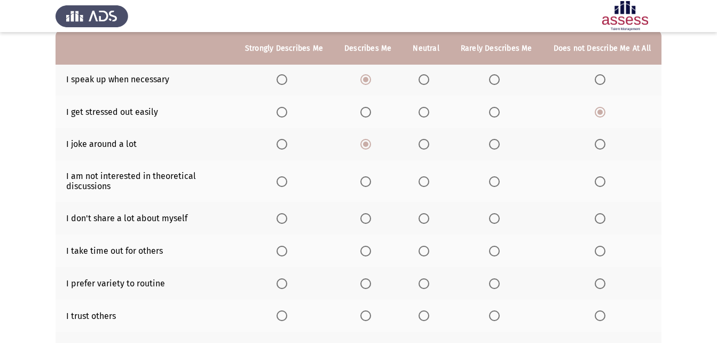
click at [429, 178] on span "Select an option" at bounding box center [424, 181] width 11 height 11
click at [429, 178] on input "Select an option" at bounding box center [424, 181] width 11 height 11
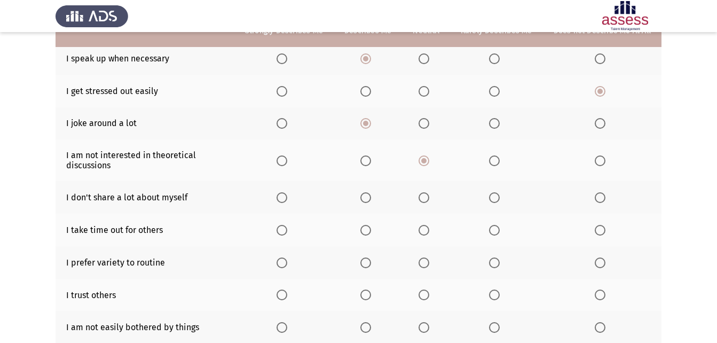
scroll to position [160, 0]
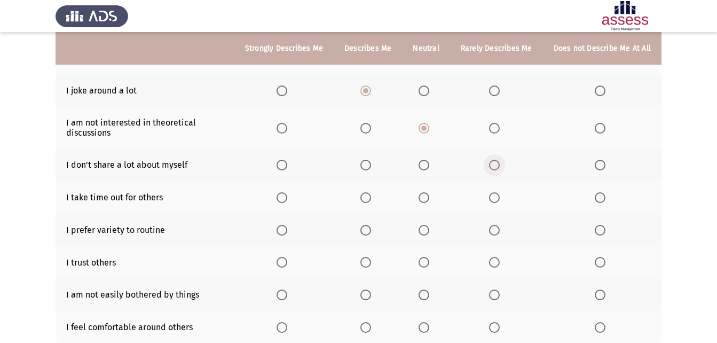
click at [495, 167] on span "Select an option" at bounding box center [494, 165] width 11 height 11
click at [495, 167] on input "Select an option" at bounding box center [494, 165] width 11 height 11
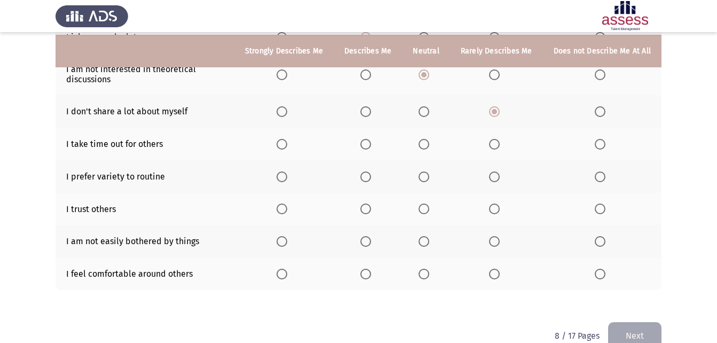
scroll to position [236, 0]
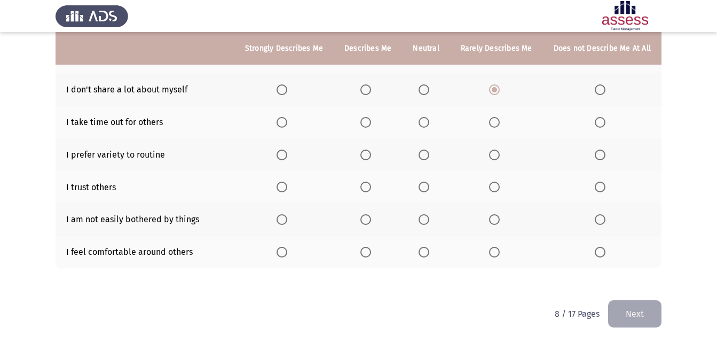
click at [367, 121] on span "Select an option" at bounding box center [365, 122] width 11 height 11
click at [367, 121] on input "Select an option" at bounding box center [365, 122] width 11 height 11
click at [371, 155] on span "Select an option" at bounding box center [365, 155] width 11 height 11
click at [371, 155] on input "Select an option" at bounding box center [365, 155] width 11 height 11
click at [370, 184] on span "Select an option" at bounding box center [365, 187] width 11 height 11
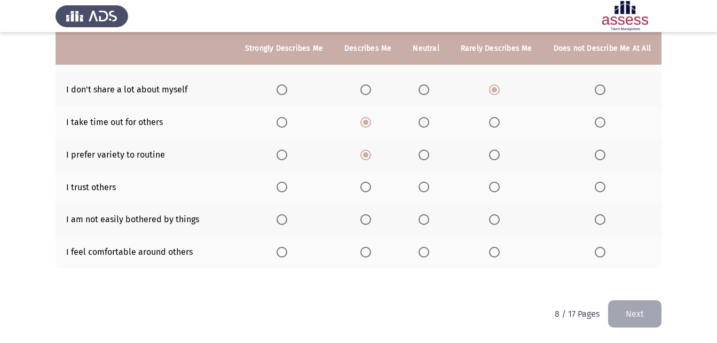
click at [370, 184] on input "Select an option" at bounding box center [365, 187] width 11 height 11
click at [371, 218] on span "Select an option" at bounding box center [365, 219] width 11 height 11
click at [371, 218] on input "Select an option" at bounding box center [365, 219] width 11 height 11
click at [365, 252] on span "Select an option" at bounding box center [365, 252] width 11 height 11
click at [365, 252] on input "Select an option" at bounding box center [365, 252] width 11 height 11
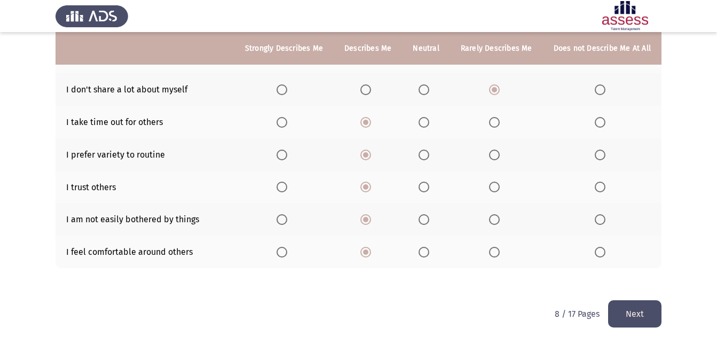
click at [630, 307] on button "Next" at bounding box center [634, 313] width 53 height 27
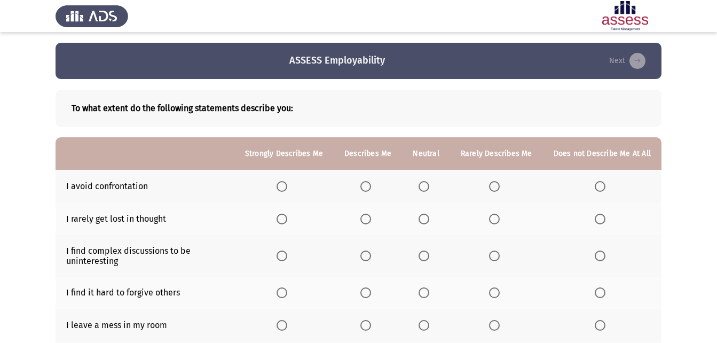
click at [426, 182] on span "Select an option" at bounding box center [424, 186] width 11 height 11
click at [426, 182] on input "Select an option" at bounding box center [424, 186] width 11 height 11
click at [366, 218] on span "Select an option" at bounding box center [365, 219] width 11 height 11
click at [366, 218] on input "Select an option" at bounding box center [365, 219] width 11 height 11
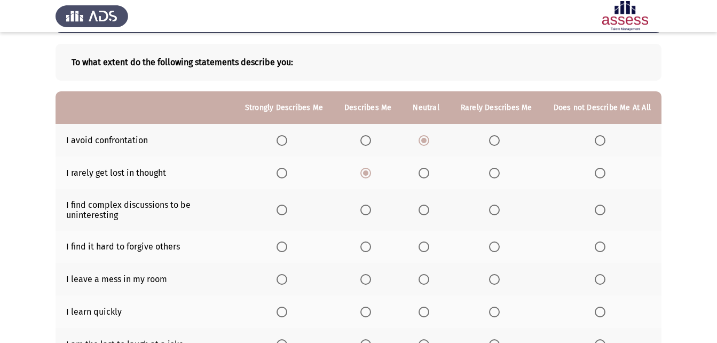
scroll to position [107, 0]
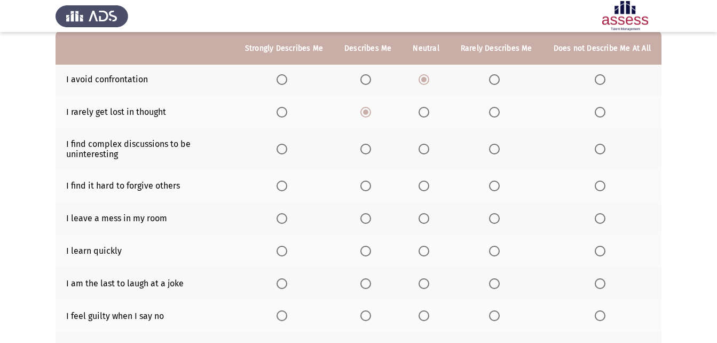
click at [492, 184] on span "Select an option" at bounding box center [494, 185] width 11 height 11
click at [492, 184] on input "Select an option" at bounding box center [494, 185] width 11 height 11
click at [427, 150] on span "Select an option" at bounding box center [424, 149] width 11 height 11
click at [427, 150] on input "Select an option" at bounding box center [424, 149] width 11 height 11
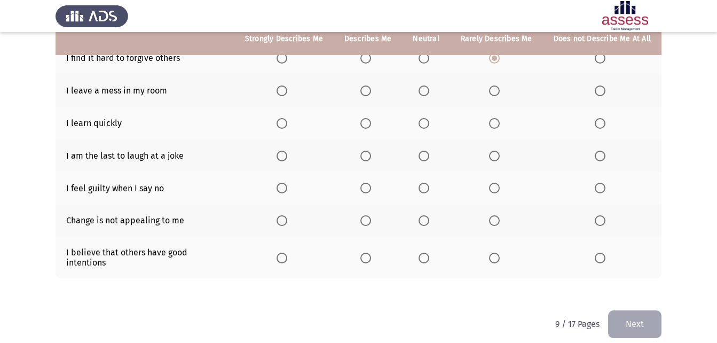
scroll to position [236, 0]
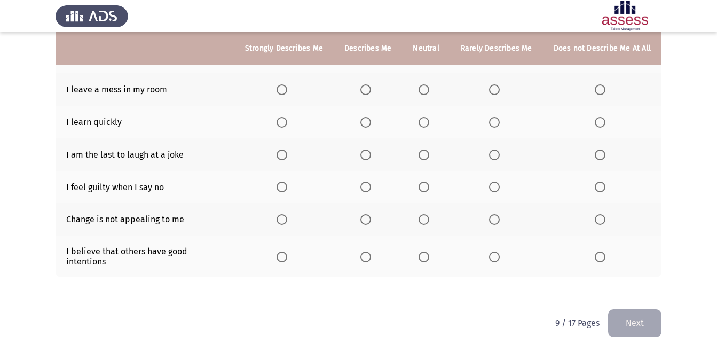
click at [603, 84] on span "Select an option" at bounding box center [600, 89] width 11 height 11
click at [603, 84] on input "Select an option" at bounding box center [600, 89] width 11 height 11
click at [287, 124] on span "Select an option" at bounding box center [282, 122] width 11 height 11
click at [287, 124] on input "Select an option" at bounding box center [282, 122] width 11 height 11
click at [596, 154] on span "Select an option" at bounding box center [600, 155] width 11 height 11
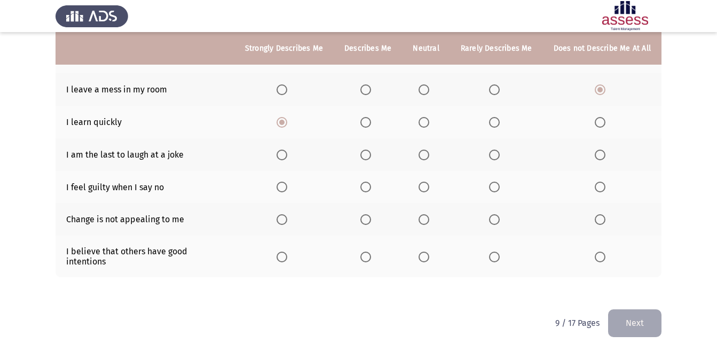
click at [596, 154] on input "Select an option" at bounding box center [600, 155] width 11 height 11
click at [495, 189] on span "Select an option" at bounding box center [494, 187] width 11 height 11
click at [495, 189] on input "Select an option" at bounding box center [494, 187] width 11 height 11
click at [493, 218] on span "Select an option" at bounding box center [494, 219] width 11 height 11
click at [493, 218] on input "Select an option" at bounding box center [494, 219] width 11 height 11
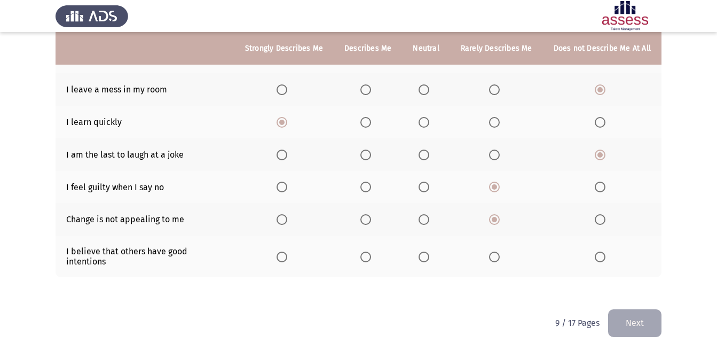
click at [371, 256] on span "Select an option" at bounding box center [365, 257] width 11 height 11
click at [371, 256] on input "Select an option" at bounding box center [365, 257] width 11 height 11
click at [651, 309] on button "Next" at bounding box center [634, 322] width 53 height 27
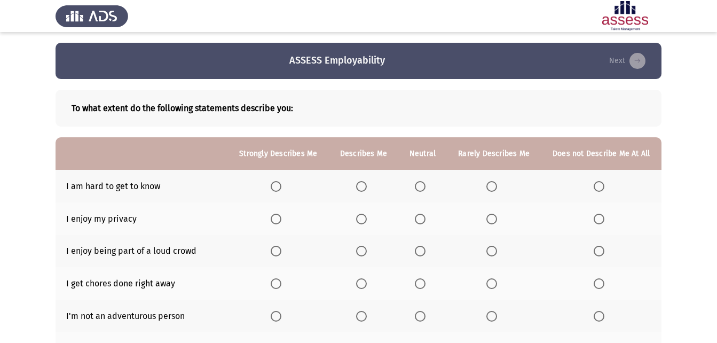
click at [420, 186] on span "Select an option" at bounding box center [420, 186] width 0 height 0
click at [421, 186] on input "Select an option" at bounding box center [420, 186] width 11 height 11
click at [363, 218] on span "Select an option" at bounding box center [361, 219] width 11 height 11
click at [363, 218] on input "Select an option" at bounding box center [361, 219] width 11 height 11
click at [421, 250] on span "Select an option" at bounding box center [420, 251] width 11 height 11
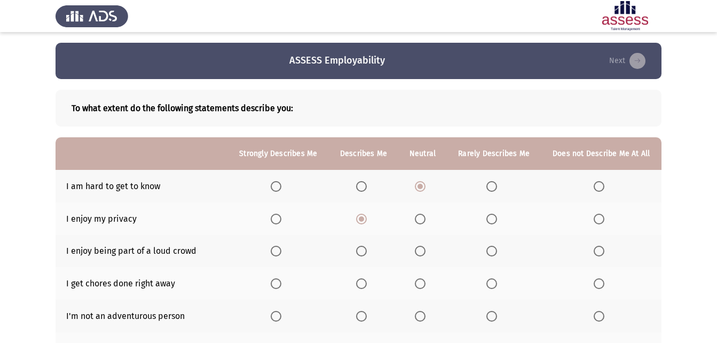
click at [421, 250] on input "Select an option" at bounding box center [420, 251] width 11 height 11
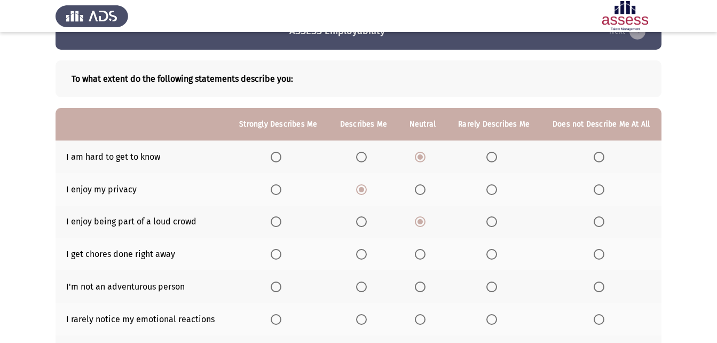
scroll to position [53, 0]
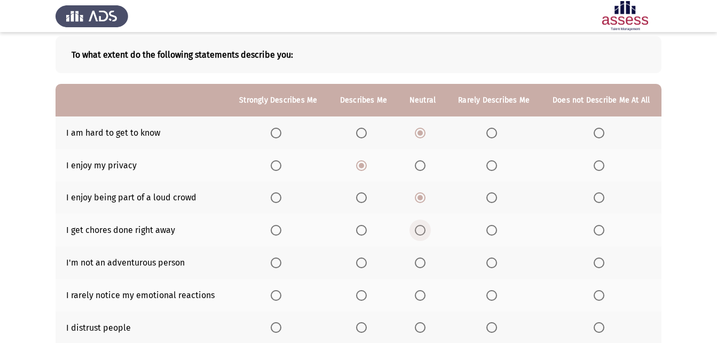
click at [417, 229] on span "Select an option" at bounding box center [420, 230] width 11 height 11
click at [417, 229] on input "Select an option" at bounding box center [420, 230] width 11 height 11
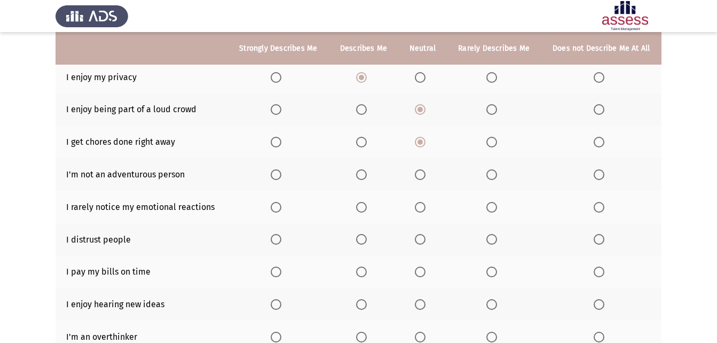
scroll to position [160, 0]
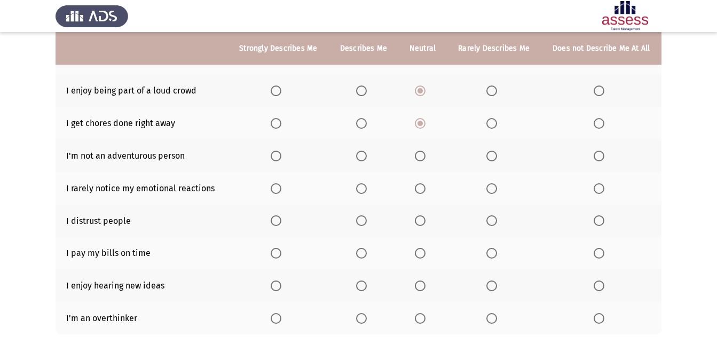
click at [418, 153] on span "Select an option" at bounding box center [420, 156] width 11 height 11
click at [418, 153] on input "Select an option" at bounding box center [420, 156] width 11 height 11
click at [494, 187] on span "Select an option" at bounding box center [491, 188] width 11 height 11
click at [494, 187] on input "Select an option" at bounding box center [491, 188] width 11 height 11
click at [489, 216] on span "Select an option" at bounding box center [491, 220] width 11 height 11
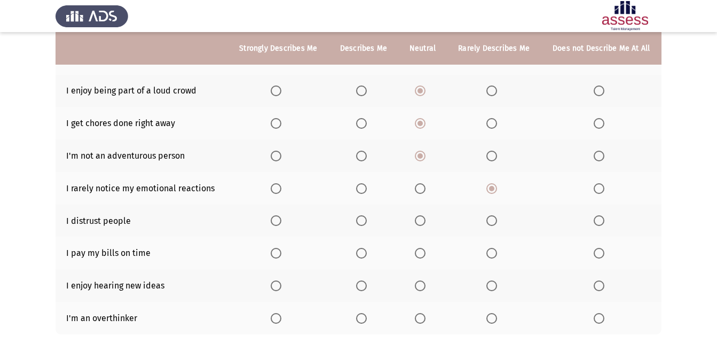
click at [489, 216] on input "Select an option" at bounding box center [491, 220] width 11 height 11
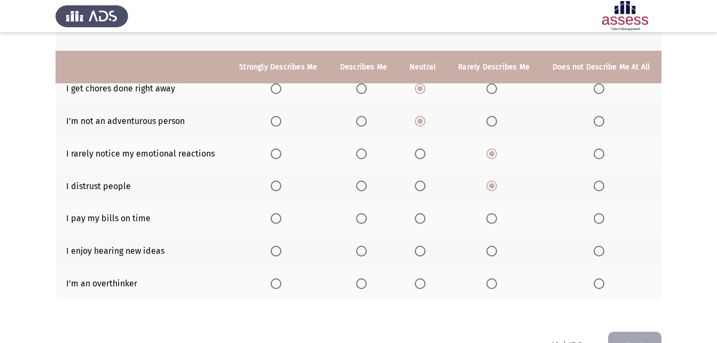
scroll to position [214, 0]
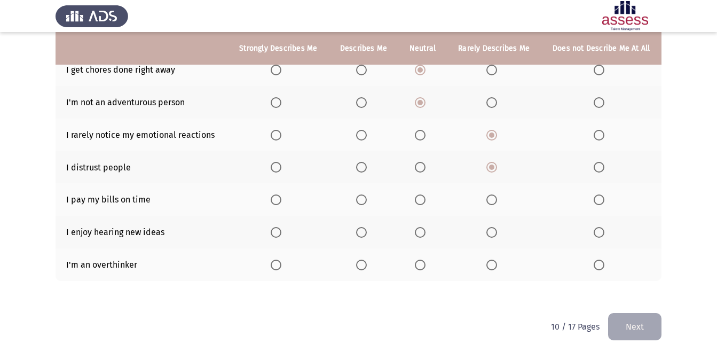
click at [279, 201] on span "Select an option" at bounding box center [276, 199] width 11 height 11
click at [279, 201] on input "Select an option" at bounding box center [276, 199] width 11 height 11
click at [274, 233] on span "Select an option" at bounding box center [276, 232] width 11 height 11
click at [274, 233] on input "Select an option" at bounding box center [276, 232] width 11 height 11
click at [360, 262] on span "Select an option" at bounding box center [361, 265] width 11 height 11
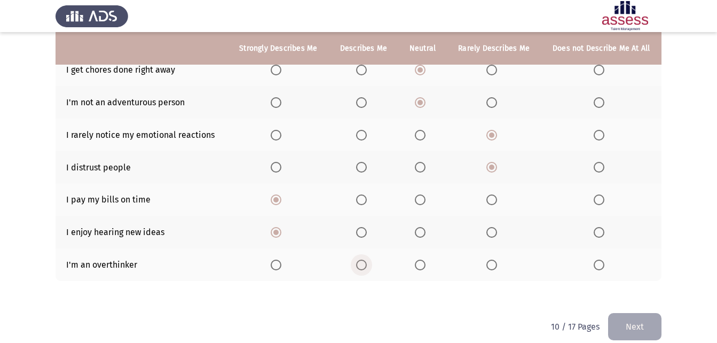
click at [360, 262] on input "Select an option" at bounding box center [361, 265] width 11 height 11
click at [645, 318] on button "Next" at bounding box center [634, 326] width 53 height 27
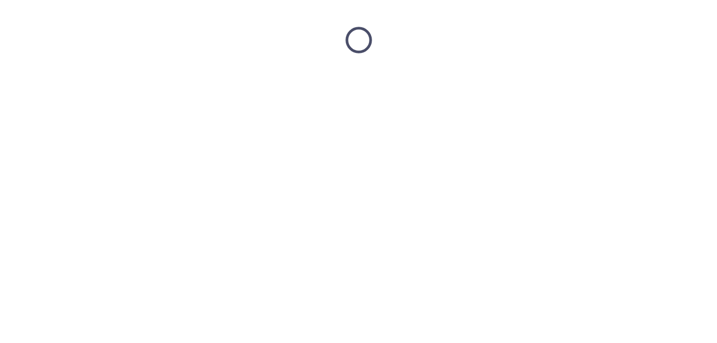
scroll to position [0, 0]
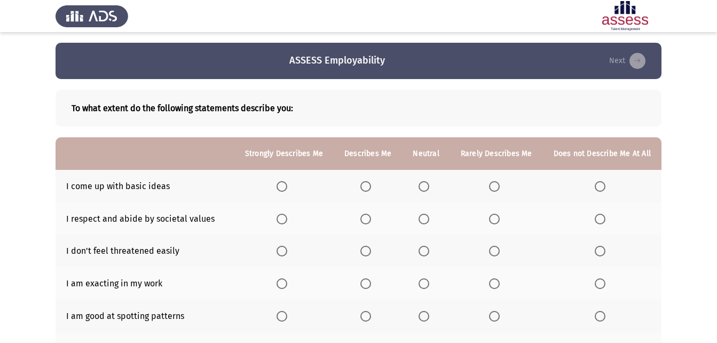
click at [429, 188] on span "Select an option" at bounding box center [424, 186] width 11 height 11
click at [429, 188] on input "Select an option" at bounding box center [424, 186] width 11 height 11
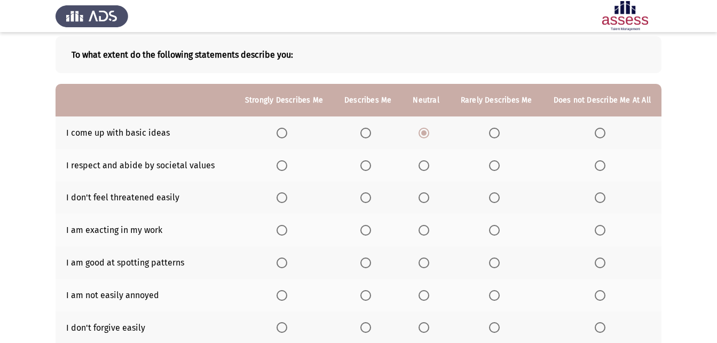
click at [425, 164] on span "Select an option" at bounding box center [424, 165] width 11 height 11
click at [425, 164] on input "Select an option" at bounding box center [424, 165] width 11 height 11
click at [371, 193] on span "Select an option" at bounding box center [365, 197] width 11 height 11
click at [371, 193] on input "Select an option" at bounding box center [365, 197] width 11 height 11
click at [371, 230] on span "Select an option" at bounding box center [365, 230] width 11 height 11
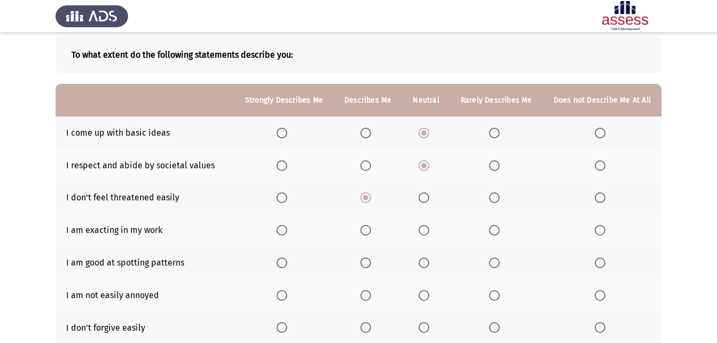
click at [371, 230] on input "Select an option" at bounding box center [365, 230] width 11 height 11
click at [371, 263] on span "Select an option" at bounding box center [365, 262] width 11 height 11
click at [371, 263] on input "Select an option" at bounding box center [365, 262] width 11 height 11
click at [371, 294] on span "Select an option" at bounding box center [365, 295] width 11 height 11
click at [371, 294] on input "Select an option" at bounding box center [365, 295] width 11 height 11
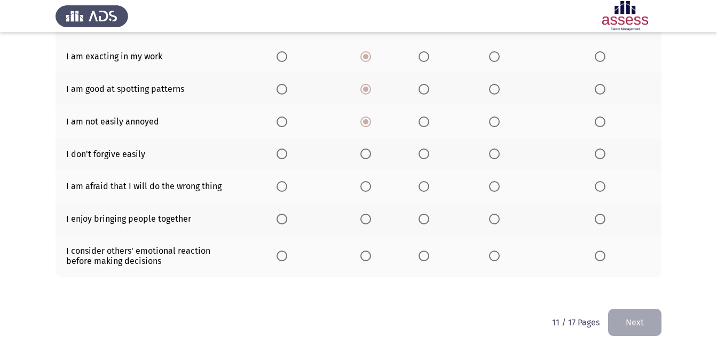
scroll to position [236, 0]
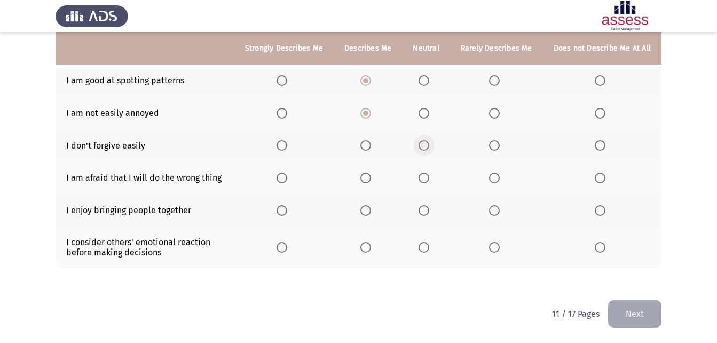
click at [424, 142] on span "Select an option" at bounding box center [424, 145] width 11 height 11
click at [424, 142] on input "Select an option" at bounding box center [424, 145] width 11 height 11
click at [494, 175] on span "Select an option" at bounding box center [494, 177] width 11 height 11
click at [494, 175] on input "Select an option" at bounding box center [494, 177] width 11 height 11
click at [287, 211] on span "Select an option" at bounding box center [282, 210] width 11 height 11
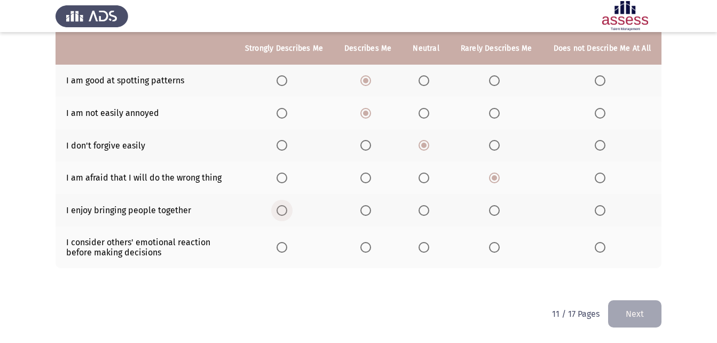
click at [287, 211] on input "Select an option" at bounding box center [282, 210] width 11 height 11
click at [287, 246] on span "Select an option" at bounding box center [282, 247] width 11 height 11
click at [287, 246] on input "Select an option" at bounding box center [282, 247] width 11 height 11
click at [627, 308] on button "Next" at bounding box center [634, 313] width 53 height 27
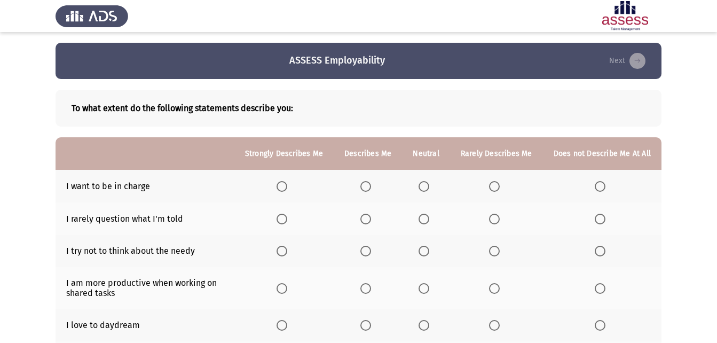
scroll to position [53, 0]
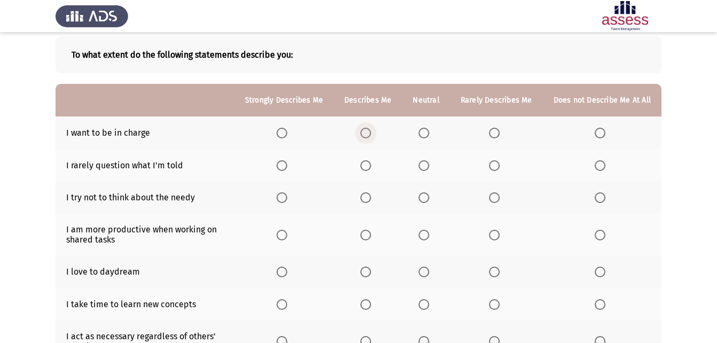
click at [369, 130] on span "Select an option" at bounding box center [365, 133] width 11 height 11
click at [369, 130] on input "Select an option" at bounding box center [365, 133] width 11 height 11
click at [426, 166] on span "Select an option" at bounding box center [424, 165] width 11 height 11
click at [426, 166] on input "Select an option" at bounding box center [424, 165] width 11 height 11
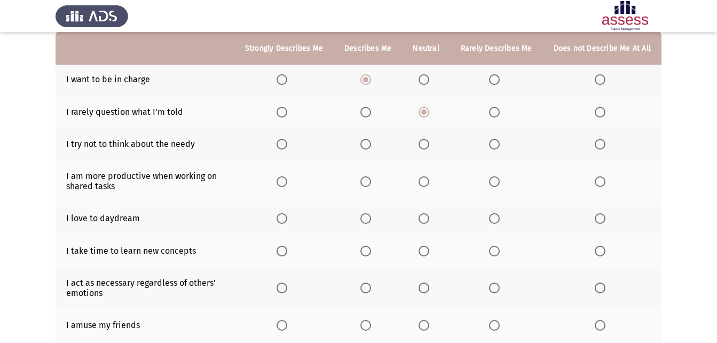
click at [607, 142] on label "Select an option" at bounding box center [602, 144] width 15 height 11
click at [606, 142] on input "Select an option" at bounding box center [600, 144] width 11 height 11
click at [283, 177] on span "Select an option" at bounding box center [282, 181] width 11 height 11
click at [283, 177] on input "Select an option" at bounding box center [282, 181] width 11 height 11
click at [369, 216] on span "Select an option" at bounding box center [365, 218] width 11 height 11
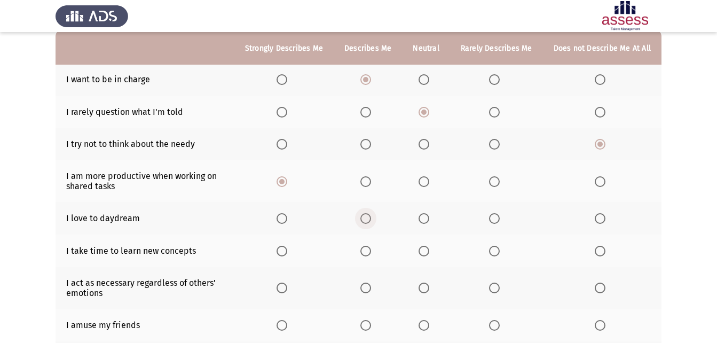
click at [369, 216] on input "Select an option" at bounding box center [365, 218] width 11 height 11
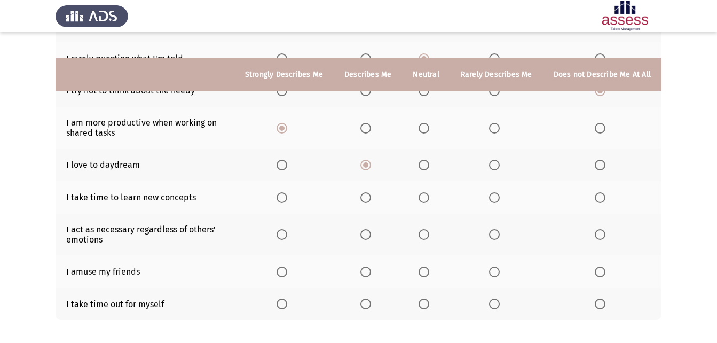
scroll to position [212, 0]
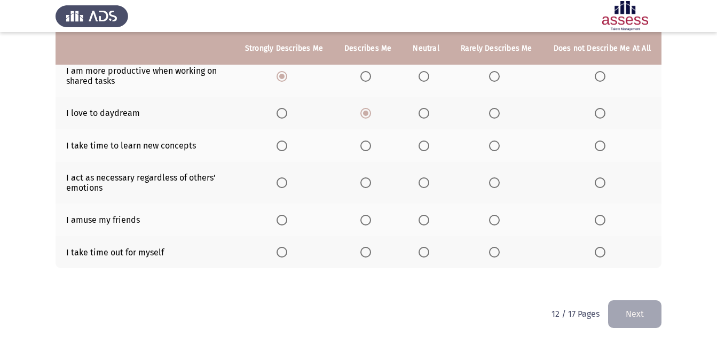
click at [429, 146] on span "Select an option" at bounding box center [424, 145] width 11 height 11
click at [429, 146] on input "Select an option" at bounding box center [424, 145] width 11 height 11
click at [499, 180] on span "Select an option" at bounding box center [494, 182] width 11 height 11
click at [499, 180] on input "Select an option" at bounding box center [494, 182] width 11 height 11
click at [507, 214] on th at bounding box center [496, 219] width 93 height 33
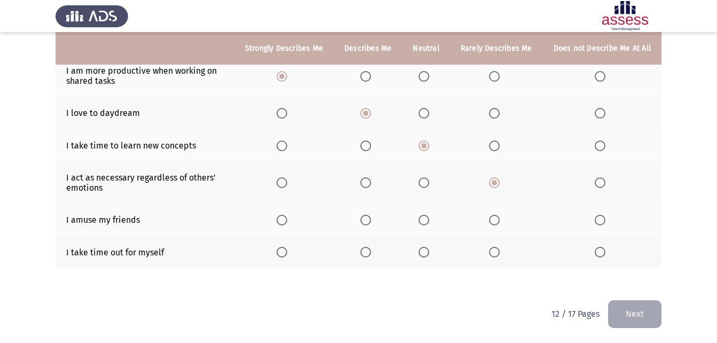
click at [499, 222] on label "Select an option" at bounding box center [496, 220] width 15 height 11
click at [499, 222] on input "Select an option" at bounding box center [494, 220] width 11 height 11
click at [367, 251] on span "Select an option" at bounding box center [365, 252] width 11 height 11
click at [367, 251] on input "Select an option" at bounding box center [365, 252] width 11 height 11
click at [649, 308] on button "Next" at bounding box center [634, 313] width 53 height 27
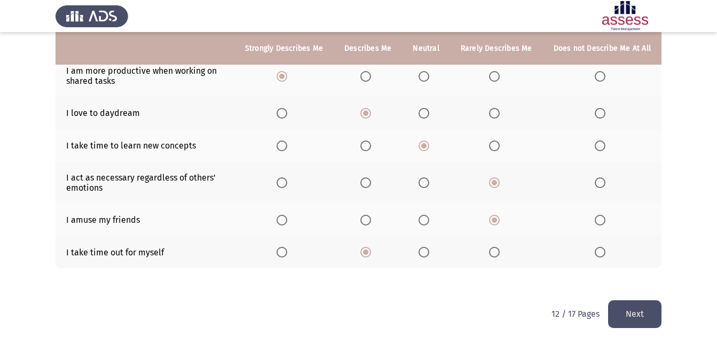
scroll to position [0, 0]
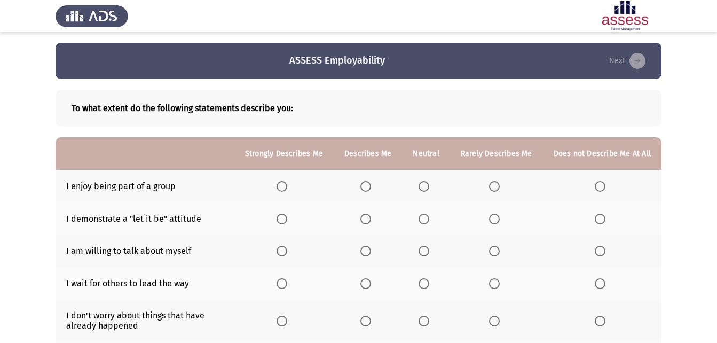
click at [366, 186] on span "Select an option" at bounding box center [366, 186] width 0 height 0
click at [370, 186] on input "Select an option" at bounding box center [365, 186] width 11 height 11
click at [371, 217] on span "Select an option" at bounding box center [365, 219] width 11 height 11
click at [371, 217] on input "Select an option" at bounding box center [365, 219] width 11 height 11
click at [368, 248] on span "Select an option" at bounding box center [365, 251] width 11 height 11
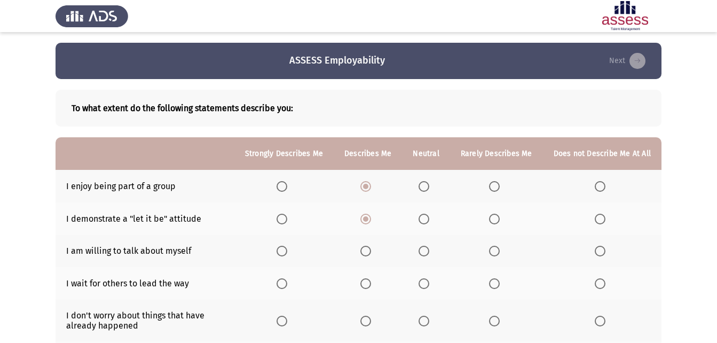
click at [368, 248] on input "Select an option" at bounding box center [365, 251] width 11 height 11
click at [423, 282] on span "Select an option" at bounding box center [424, 283] width 11 height 11
click at [423, 282] on input "Select an option" at bounding box center [424, 283] width 11 height 11
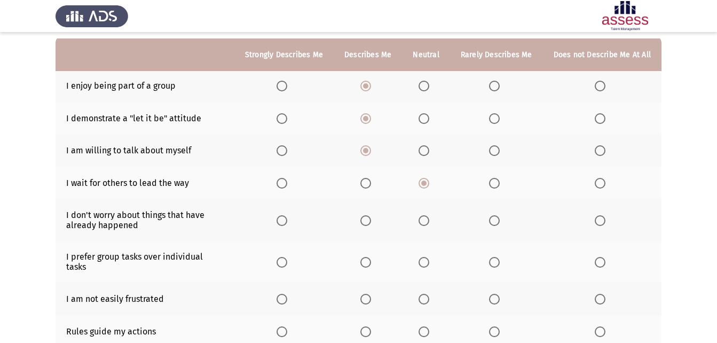
scroll to position [107, 0]
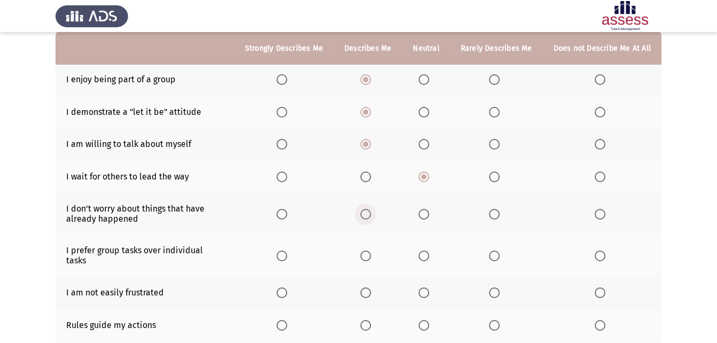
click at [371, 215] on span "Select an option" at bounding box center [365, 214] width 11 height 11
click at [371, 215] on input "Select an option" at bounding box center [365, 214] width 11 height 11
click at [371, 251] on span "Select an option" at bounding box center [365, 255] width 11 height 11
click at [371, 251] on input "Select an option" at bounding box center [365, 255] width 11 height 11
click at [371, 287] on span "Select an option" at bounding box center [365, 292] width 11 height 11
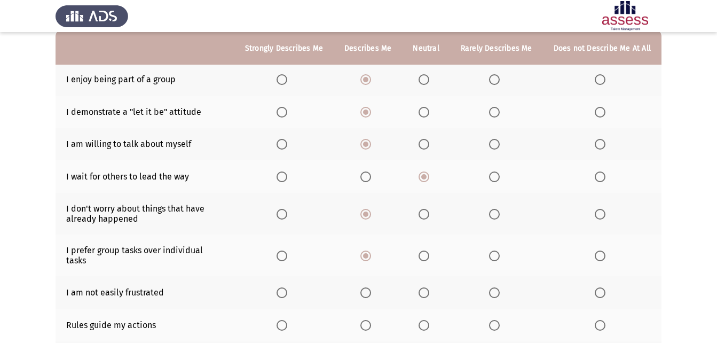
click at [371, 287] on input "Select an option" at bounding box center [365, 292] width 11 height 11
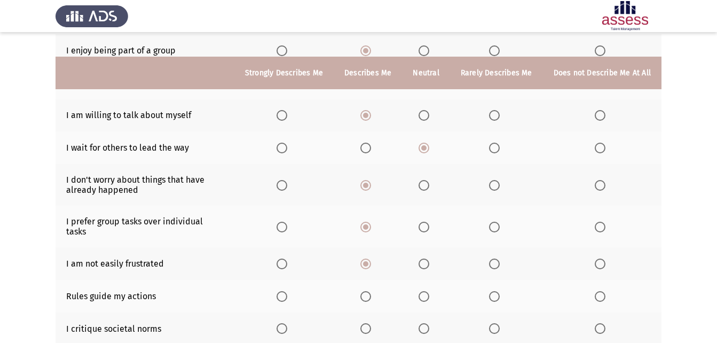
scroll to position [160, 0]
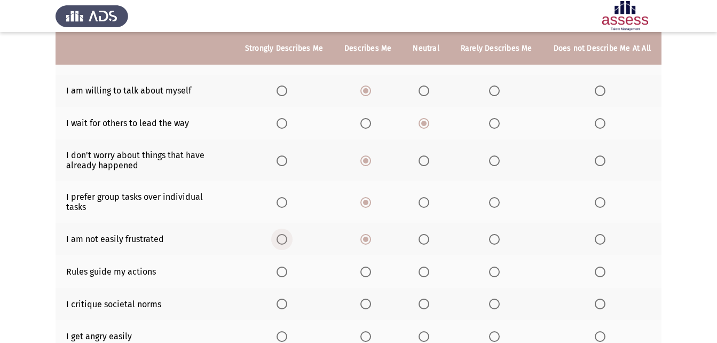
click at [287, 234] on span "Select an option" at bounding box center [282, 239] width 11 height 11
click at [287, 234] on input "Select an option" at bounding box center [282, 239] width 11 height 11
click at [371, 266] on span "Select an option" at bounding box center [365, 271] width 11 height 11
click at [371, 266] on input "Select an option" at bounding box center [365, 271] width 11 height 11
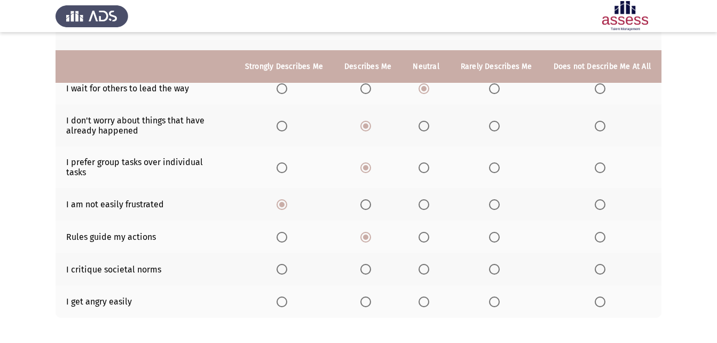
scroll to position [214, 0]
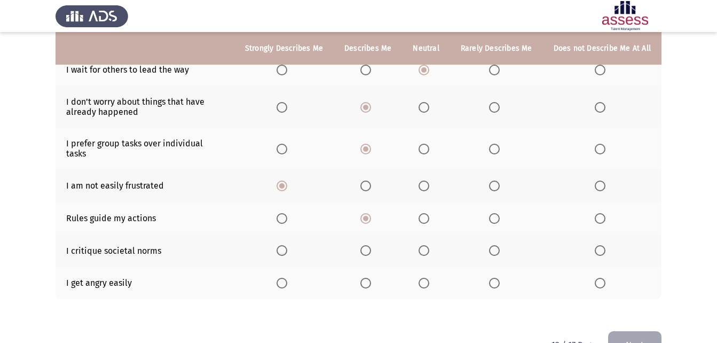
click at [599, 278] on span "Select an option" at bounding box center [600, 283] width 11 height 11
click at [599, 278] on input "Select an option" at bounding box center [600, 283] width 11 height 11
click at [424, 245] on span "Select an option" at bounding box center [424, 250] width 11 height 11
click at [424, 245] on input "Select an option" at bounding box center [424, 250] width 11 height 11
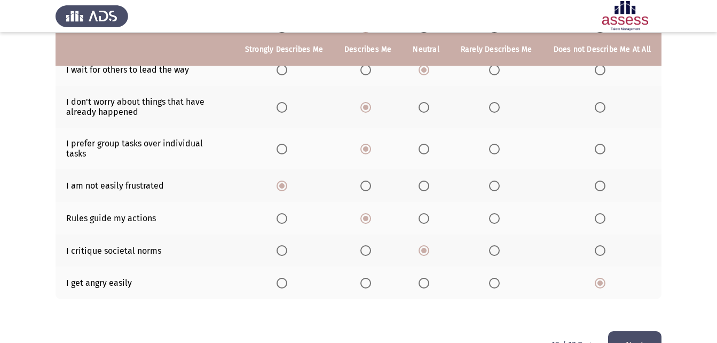
scroll to position [236, 0]
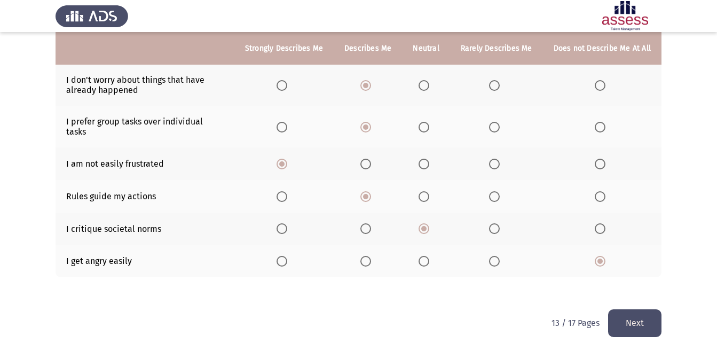
click at [610, 309] on button "Next" at bounding box center [634, 322] width 53 height 27
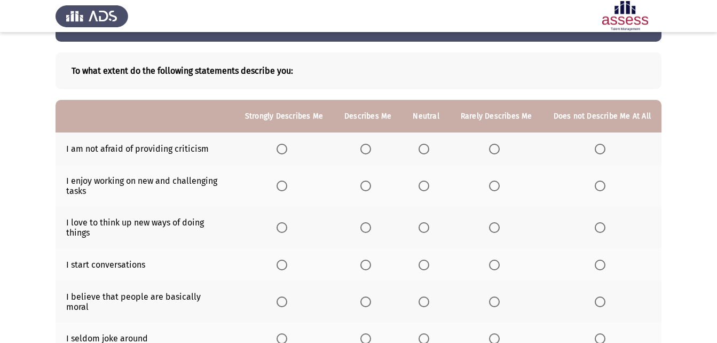
scroll to position [53, 0]
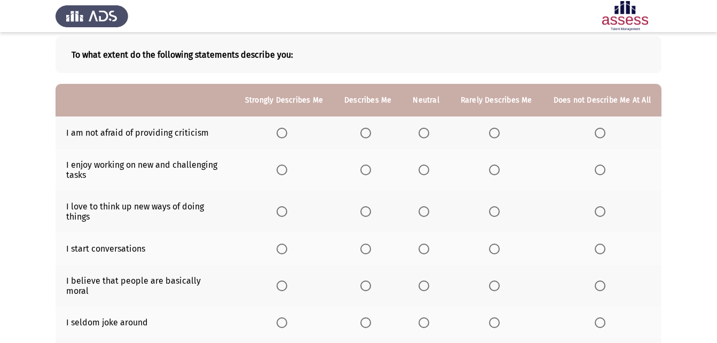
click at [366, 132] on span "Select an option" at bounding box center [365, 133] width 11 height 11
click at [366, 132] on input "Select an option" at bounding box center [365, 133] width 11 height 11
click at [287, 168] on span "Select an option" at bounding box center [282, 169] width 11 height 11
click at [287, 168] on input "Select an option" at bounding box center [282, 169] width 11 height 11
click at [286, 210] on span "Select an option" at bounding box center [282, 211] width 11 height 11
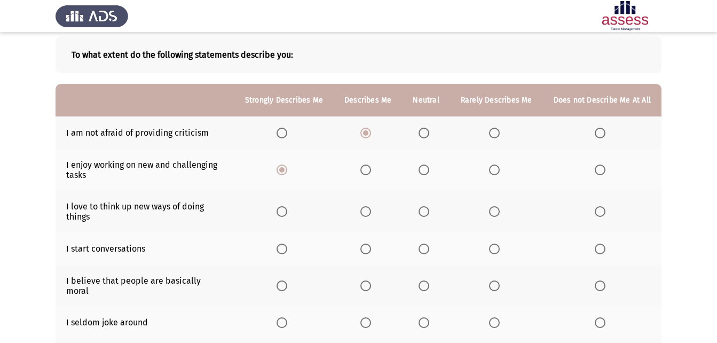
click at [286, 210] on input "Select an option" at bounding box center [282, 211] width 11 height 11
click at [287, 245] on span "Select an option" at bounding box center [282, 249] width 11 height 11
click at [287, 245] on input "Select an option" at bounding box center [282, 249] width 11 height 11
click at [285, 280] on span "Select an option" at bounding box center [282, 285] width 11 height 11
click at [285, 280] on input "Select an option" at bounding box center [282, 285] width 11 height 11
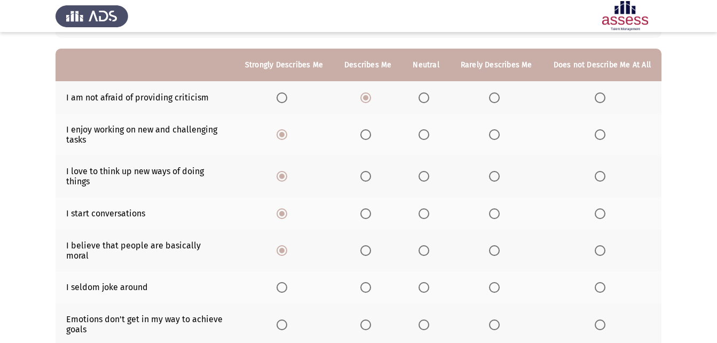
scroll to position [107, 0]
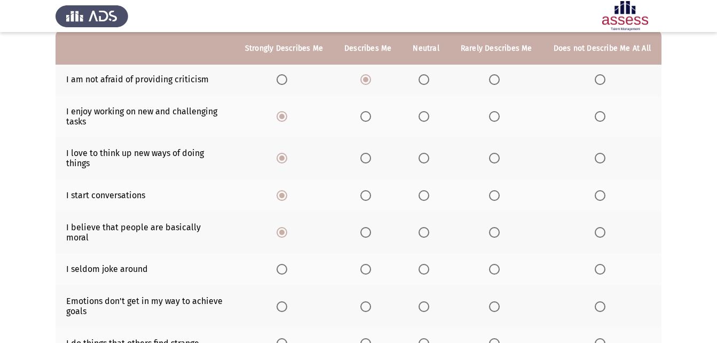
click at [285, 264] on span "Select an option" at bounding box center [282, 269] width 11 height 11
click at [285, 264] on input "Select an option" at bounding box center [282, 269] width 11 height 11
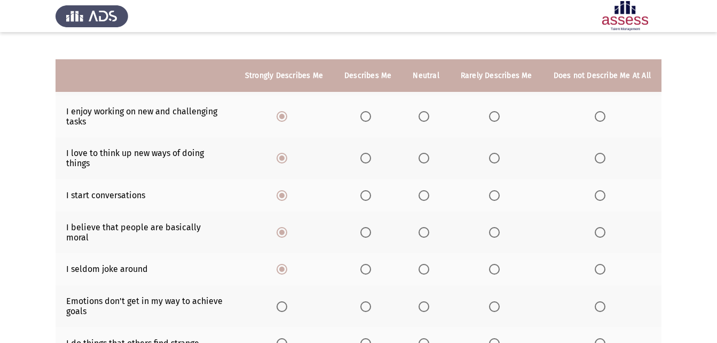
scroll to position [160, 0]
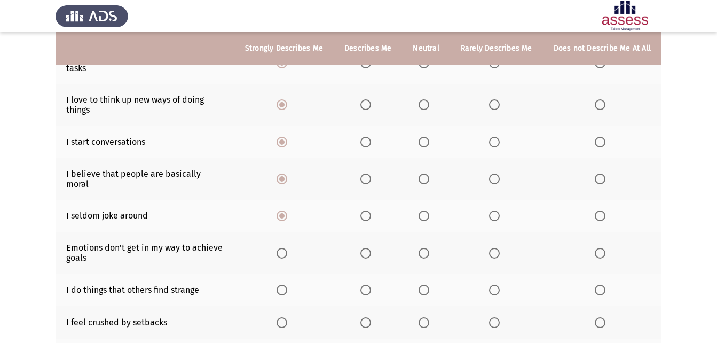
click at [421, 244] on th at bounding box center [426, 253] width 48 height 42
click at [423, 248] on span "Select an option" at bounding box center [424, 253] width 11 height 11
click at [423, 248] on input "Select an option" at bounding box center [424, 253] width 11 height 11
click at [494, 285] on span "Select an option" at bounding box center [494, 290] width 11 height 11
click at [494, 285] on input "Select an option" at bounding box center [494, 290] width 11 height 11
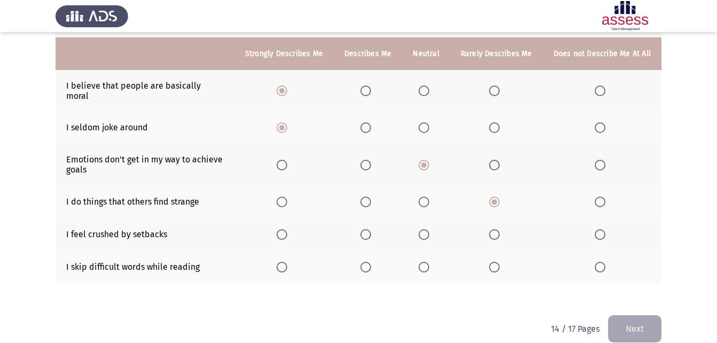
scroll to position [254, 0]
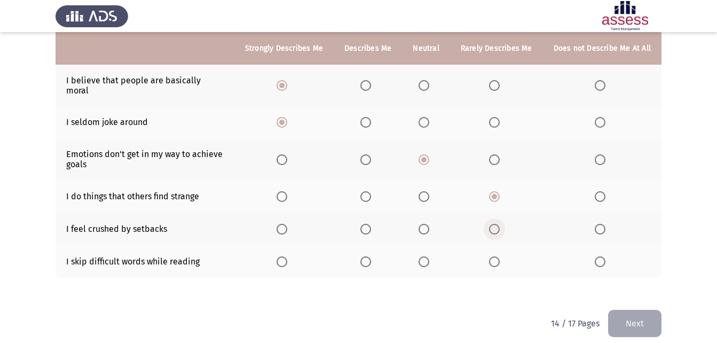
click at [495, 224] on span "Select an option" at bounding box center [494, 229] width 11 height 11
click at [495, 224] on input "Select an option" at bounding box center [494, 229] width 11 height 11
click at [285, 256] on span "Select an option" at bounding box center [282, 261] width 11 height 11
click at [285, 256] on input "Select an option" at bounding box center [282, 261] width 11 height 11
click at [657, 310] on button "Next" at bounding box center [634, 323] width 53 height 27
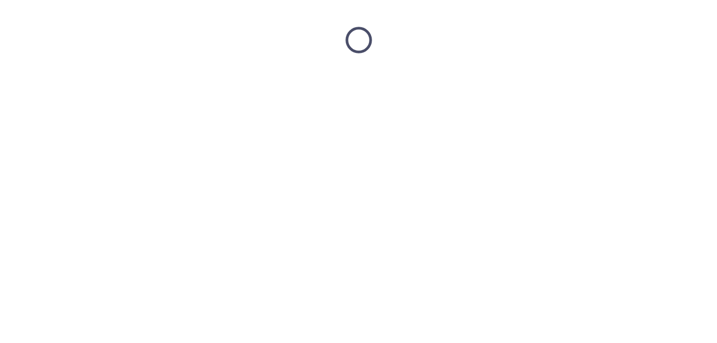
scroll to position [0, 0]
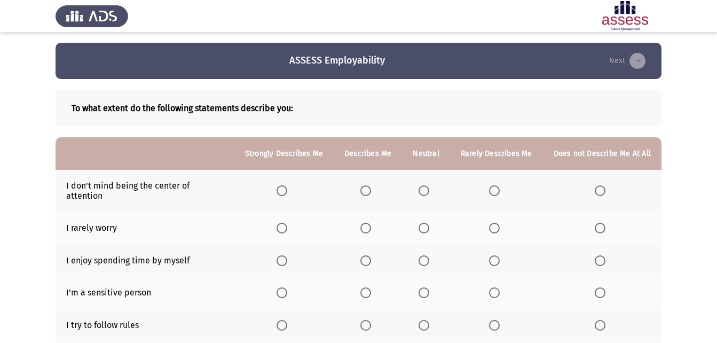
click at [423, 185] on span "Select an option" at bounding box center [424, 190] width 11 height 11
click at [423, 185] on input "Select an option" at bounding box center [424, 190] width 11 height 11
click at [427, 223] on span "Select an option" at bounding box center [424, 228] width 11 height 11
click at [427, 223] on input "Select an option" at bounding box center [424, 228] width 11 height 11
click at [423, 255] on span "Select an option" at bounding box center [424, 260] width 11 height 11
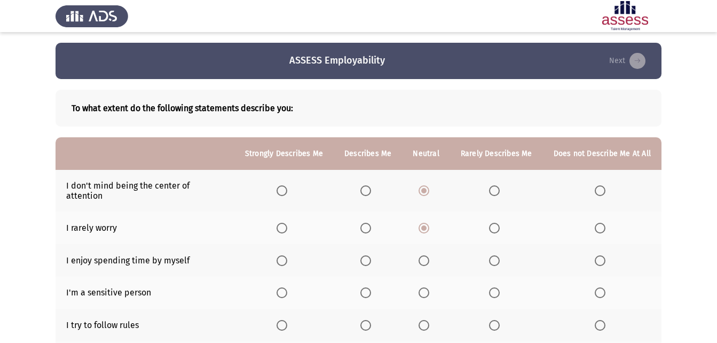
click at [423, 255] on input "Select an option" at bounding box center [424, 260] width 11 height 11
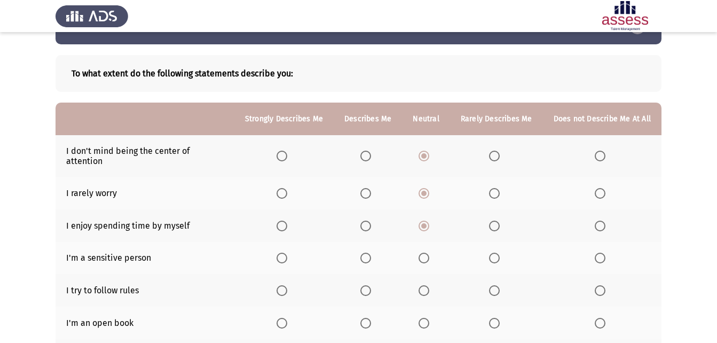
scroll to position [53, 0]
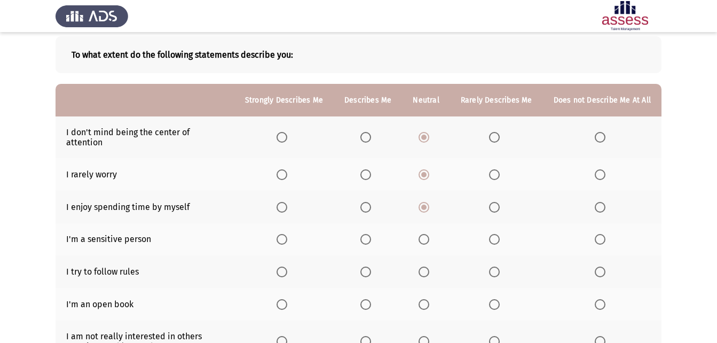
click at [427, 234] on span "Select an option" at bounding box center [424, 239] width 11 height 11
click at [427, 234] on input "Select an option" at bounding box center [424, 239] width 11 height 11
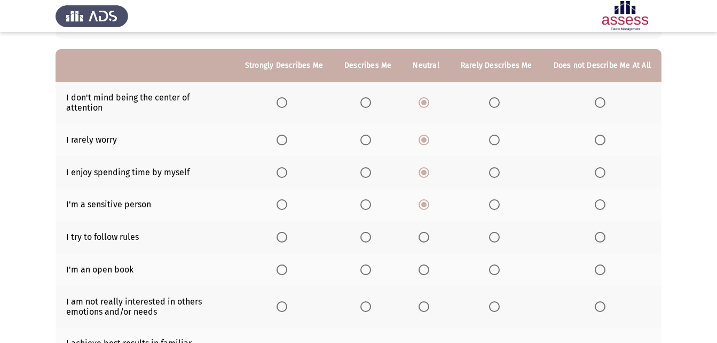
scroll to position [107, 0]
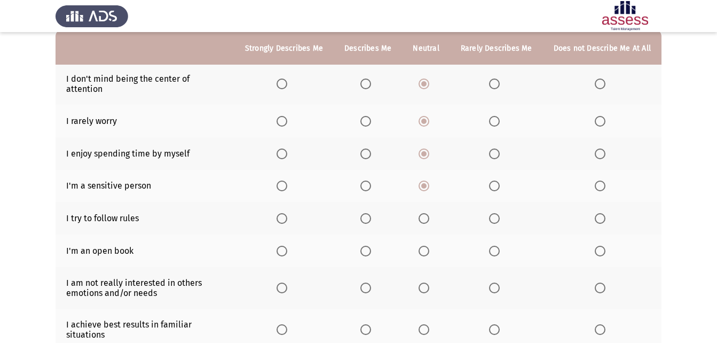
click at [287, 213] on span "Select an option" at bounding box center [282, 218] width 11 height 11
click at [287, 213] on input "Select an option" at bounding box center [282, 218] width 11 height 11
click at [366, 246] on span "Select an option" at bounding box center [365, 251] width 11 height 11
click at [366, 246] on input "Select an option" at bounding box center [365, 251] width 11 height 11
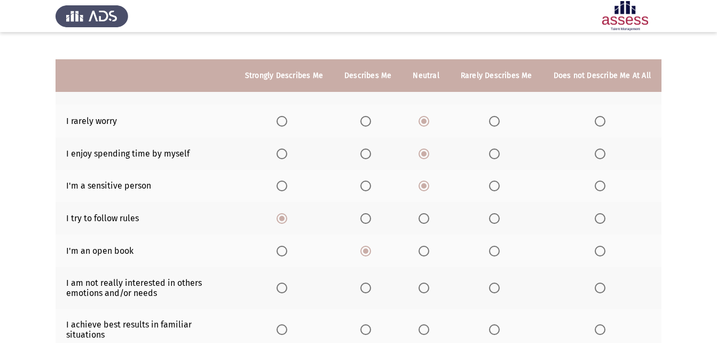
scroll to position [160, 0]
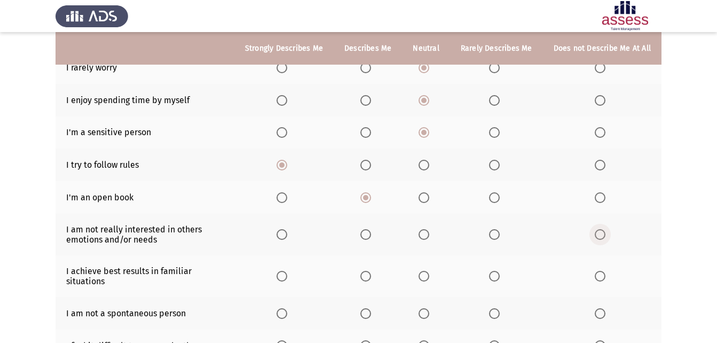
click at [597, 229] on span "Select an option" at bounding box center [600, 234] width 11 height 11
click at [597, 229] on input "Select an option" at bounding box center [600, 234] width 11 height 11
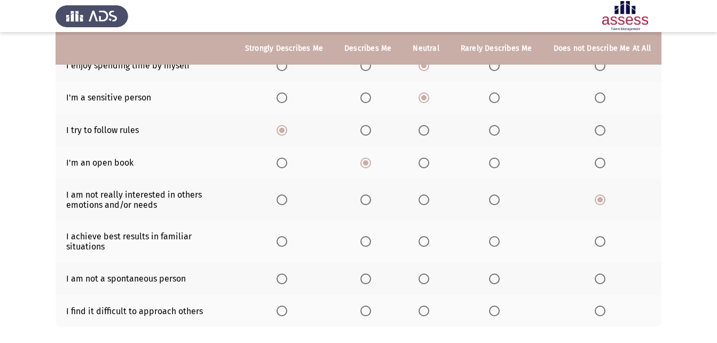
scroll to position [214, 0]
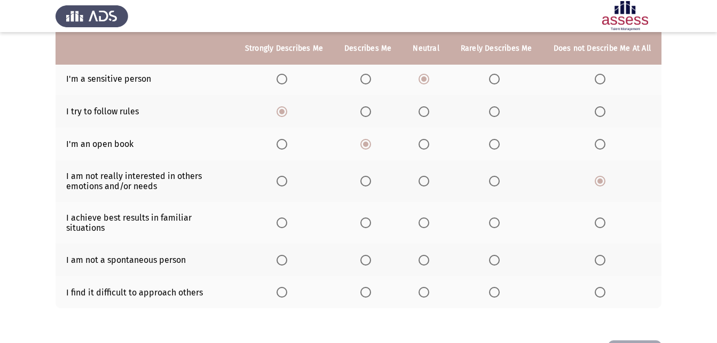
click at [368, 217] on span "Select an option" at bounding box center [365, 222] width 11 height 11
click at [368, 217] on input "Select an option" at bounding box center [365, 222] width 11 height 11
click at [428, 255] on span "Select an option" at bounding box center [424, 260] width 11 height 11
click at [428, 255] on input "Select an option" at bounding box center [424, 260] width 11 height 11
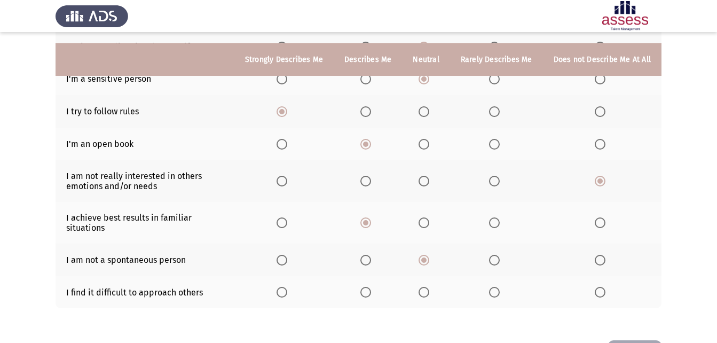
scroll to position [245, 0]
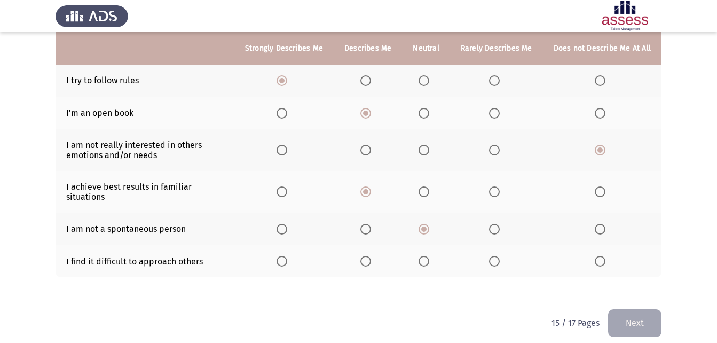
click at [604, 256] on span "Select an option" at bounding box center [600, 261] width 11 height 11
click at [604, 256] on input "Select an option" at bounding box center [600, 261] width 11 height 11
click at [632, 309] on button "Next" at bounding box center [634, 322] width 53 height 27
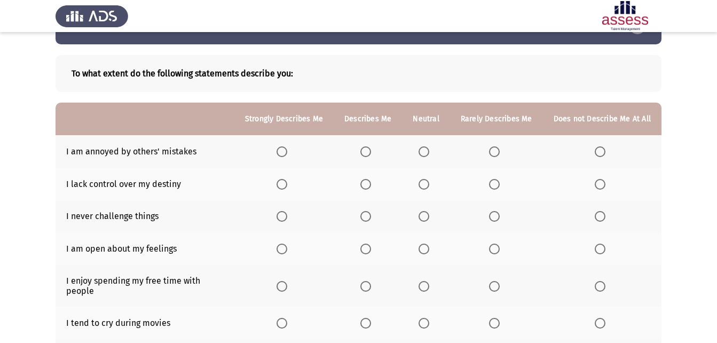
scroll to position [53, 0]
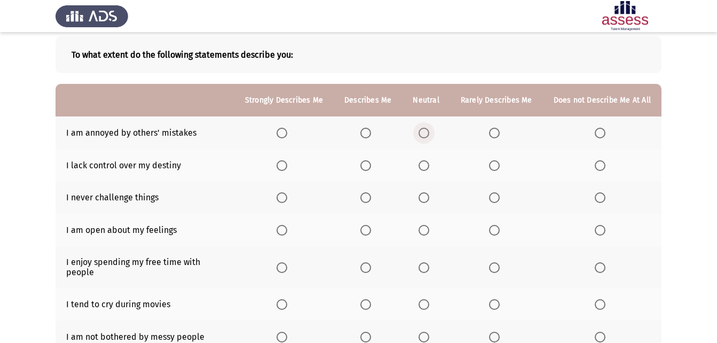
click at [429, 135] on span "Select an option" at bounding box center [424, 133] width 11 height 11
click at [429, 135] on input "Select an option" at bounding box center [424, 133] width 11 height 11
click at [496, 166] on span "Select an option" at bounding box center [494, 165] width 11 height 11
click at [496, 166] on input "Select an option" at bounding box center [494, 165] width 11 height 11
click at [596, 197] on span "Select an option" at bounding box center [600, 197] width 11 height 11
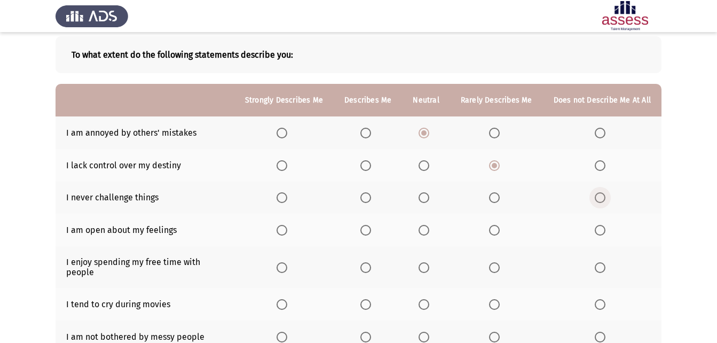
click at [596, 197] on input "Select an option" at bounding box center [600, 197] width 11 height 11
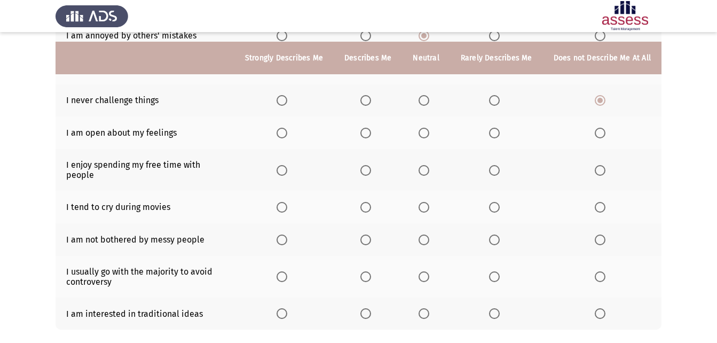
scroll to position [160, 0]
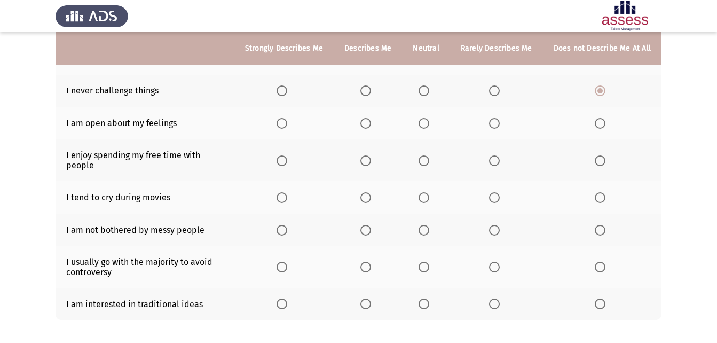
click at [422, 121] on span "Select an option" at bounding box center [424, 123] width 11 height 11
click at [422, 121] on input "Select an option" at bounding box center [424, 123] width 11 height 11
click at [284, 155] on span "Select an option" at bounding box center [282, 160] width 11 height 11
click at [284, 155] on input "Select an option" at bounding box center [282, 160] width 11 height 11
click at [429, 192] on span "Select an option" at bounding box center [424, 197] width 11 height 11
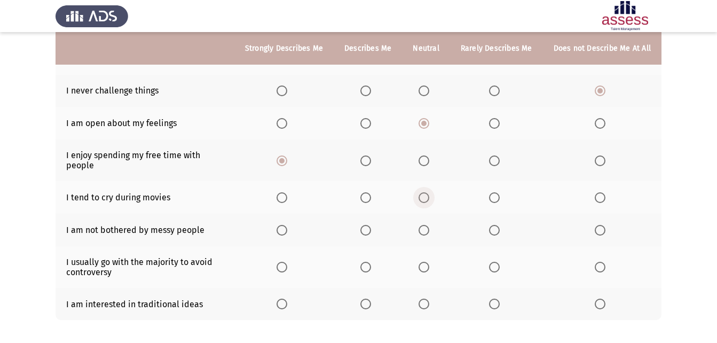
click at [429, 192] on input "Select an option" at bounding box center [424, 197] width 11 height 11
click at [602, 225] on span "Select an option" at bounding box center [600, 230] width 11 height 11
click at [602, 225] on input "Select an option" at bounding box center [600, 230] width 11 height 11
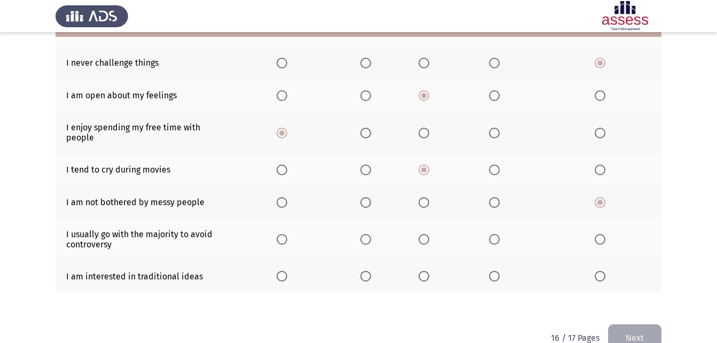
scroll to position [203, 0]
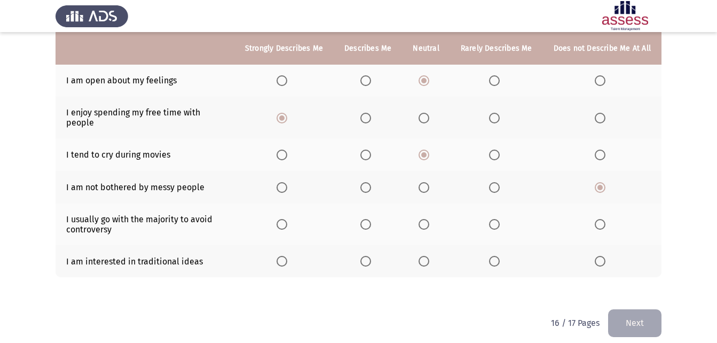
click at [427, 219] on span "Select an option" at bounding box center [424, 224] width 11 height 11
click at [427, 219] on input "Select an option" at bounding box center [424, 224] width 11 height 11
click at [429, 256] on span "Select an option" at bounding box center [424, 261] width 11 height 11
click at [429, 256] on input "Select an option" at bounding box center [424, 261] width 11 height 11
click at [652, 318] on button "Next" at bounding box center [634, 322] width 53 height 27
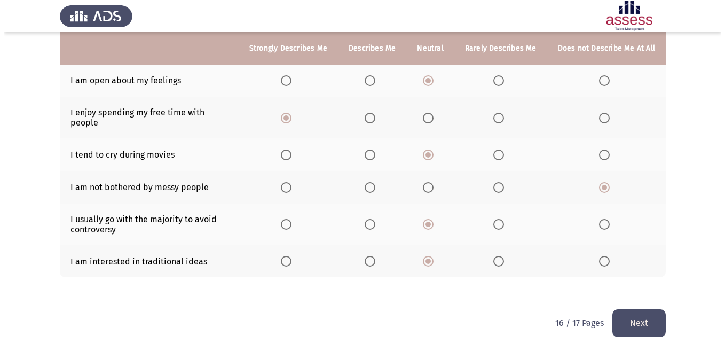
scroll to position [0, 0]
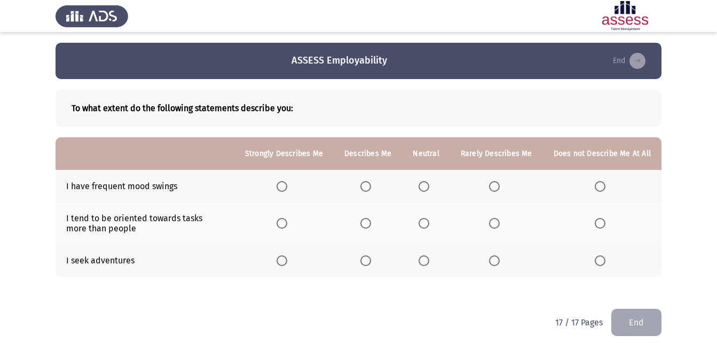
click at [428, 188] on span "Select an option" at bounding box center [424, 186] width 11 height 11
click at [428, 188] on input "Select an option" at bounding box center [424, 186] width 11 height 11
click at [503, 221] on label "Select an option" at bounding box center [496, 223] width 15 height 11
click at [500, 221] on input "Select an option" at bounding box center [494, 223] width 11 height 11
click at [492, 263] on span "Select an option" at bounding box center [494, 260] width 11 height 11
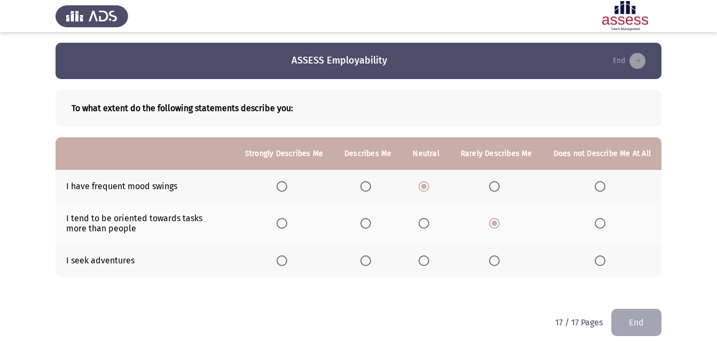
click at [492, 263] on input "Select an option" at bounding box center [494, 260] width 11 height 11
click at [643, 320] on button "End" at bounding box center [636, 322] width 50 height 27
